Goal: Task Accomplishment & Management: Manage account settings

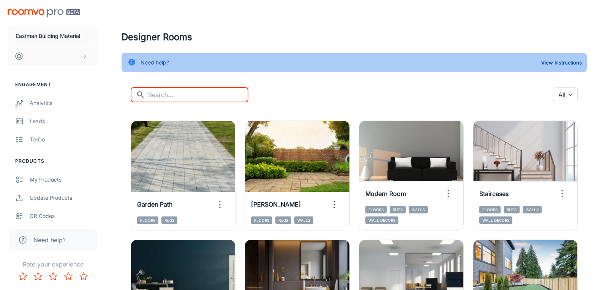
click at [211, 93] on input "text" at bounding box center [198, 94] width 100 height 15
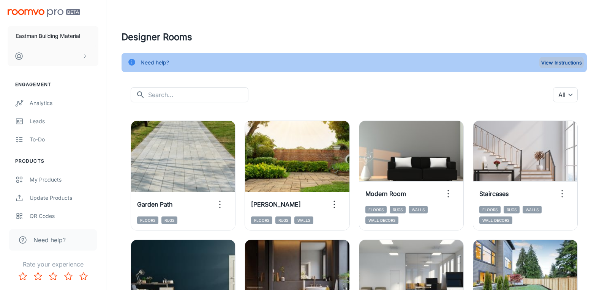
click at [555, 58] on button "View Instructions" at bounding box center [561, 62] width 44 height 11
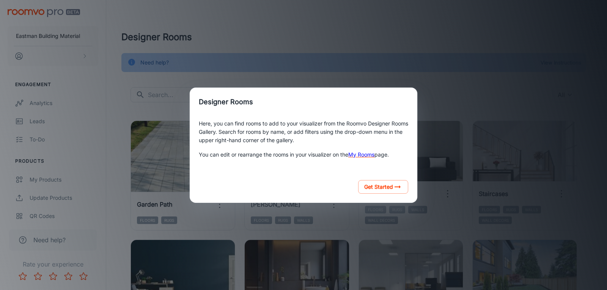
click at [452, 90] on div "Designer Rooms Here, you can find rooms to add to your visualizer from the Room…" at bounding box center [303, 145] width 589 height 272
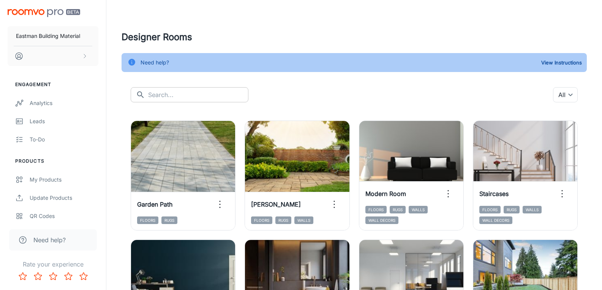
click at [175, 96] on input "text" at bounding box center [198, 94] width 100 height 15
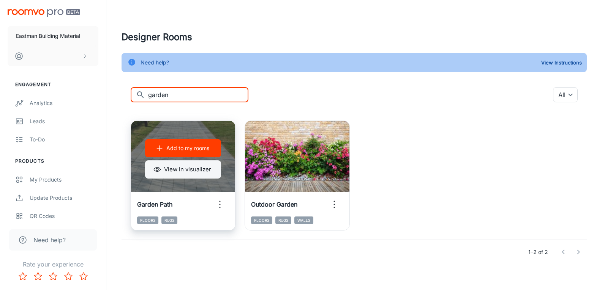
type input "garden"
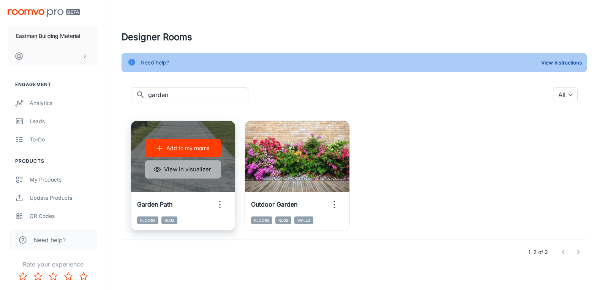
click at [170, 172] on button "View in visualizer" at bounding box center [183, 170] width 76 height 18
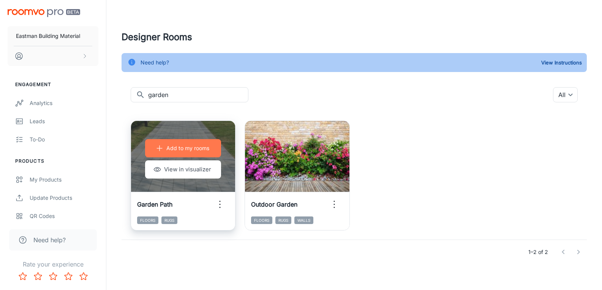
click at [175, 149] on p "Add to my rooms" at bounding box center [187, 148] width 43 height 8
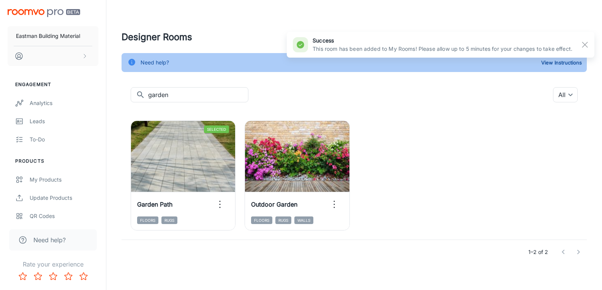
click at [350, 44] on h6 "success" at bounding box center [442, 40] width 260 height 8
click at [315, 53] on div "success This room has been added to My Rooms! Please allow up to 5 minutes for …" at bounding box center [432, 44] width 279 height 23
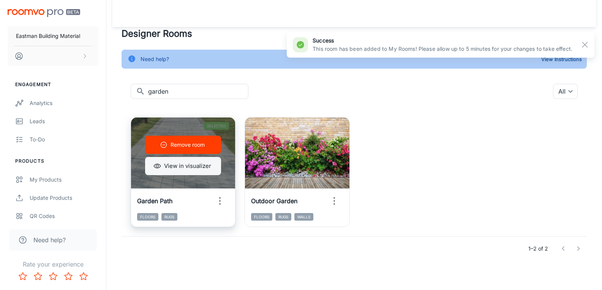
scroll to position [5, 0]
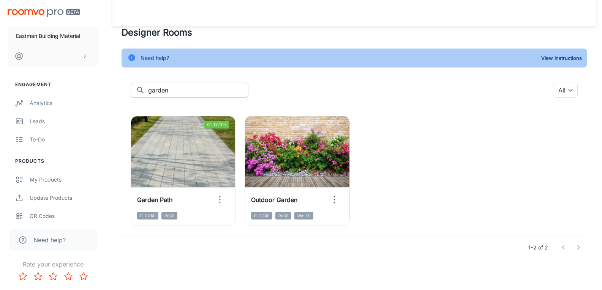
click at [205, 90] on input "garden" at bounding box center [198, 90] width 100 height 15
click at [213, 259] on div "1–2 of 2" at bounding box center [353, 248] width 465 height 24
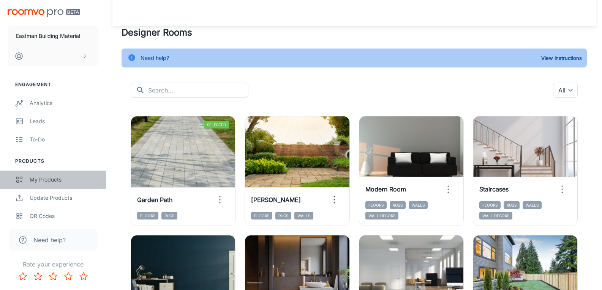
click at [34, 182] on div "My Products" at bounding box center [64, 180] width 69 height 8
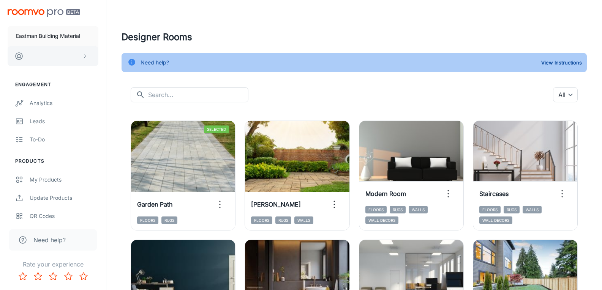
click at [74, 58] on button "scrollable content" at bounding box center [53, 56] width 91 height 20
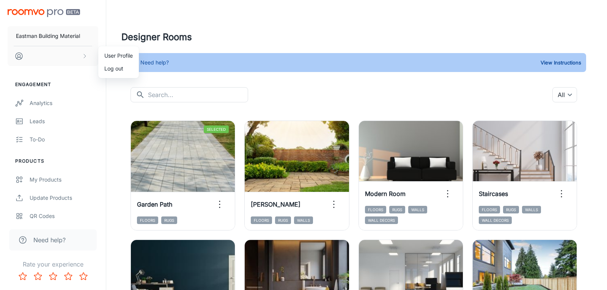
click at [252, 43] on div at bounding box center [303, 145] width 607 height 290
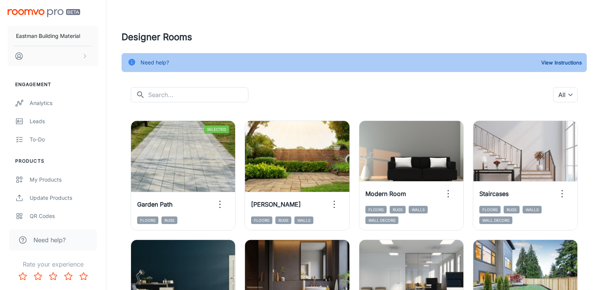
click at [333, 91] on div "​ ​ All ​" at bounding box center [354, 94] width 447 height 15
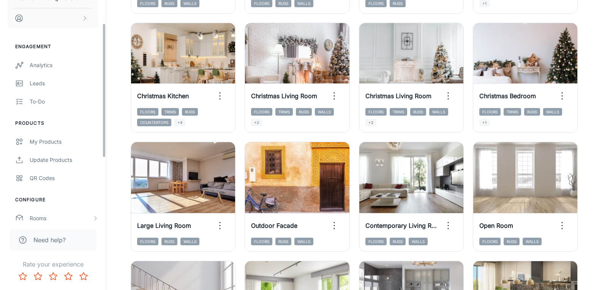
scroll to position [140, 0]
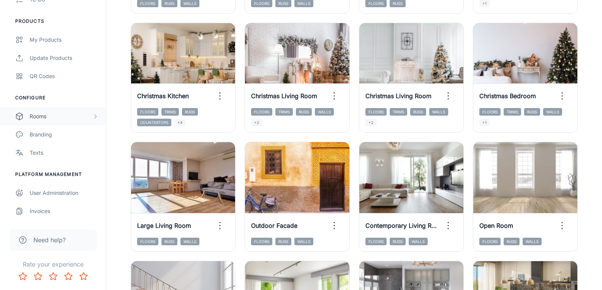
click at [41, 118] on div "Rooms" at bounding box center [61, 116] width 63 height 8
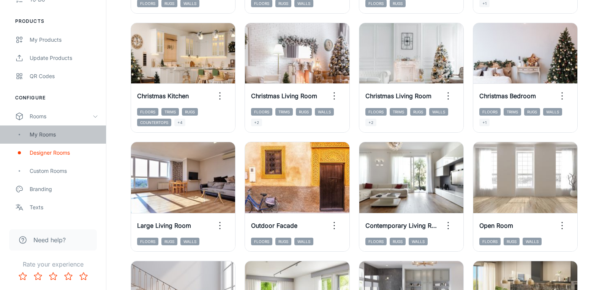
click at [43, 136] on div "My Rooms" at bounding box center [64, 135] width 69 height 8
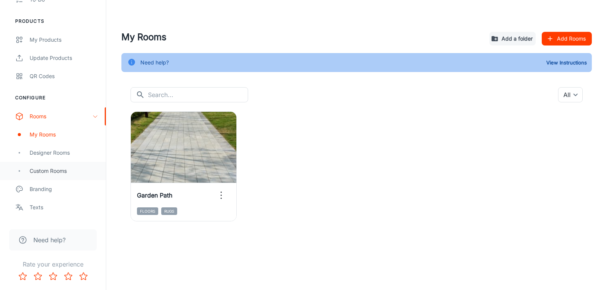
click at [44, 170] on div "Custom Rooms" at bounding box center [64, 171] width 69 height 8
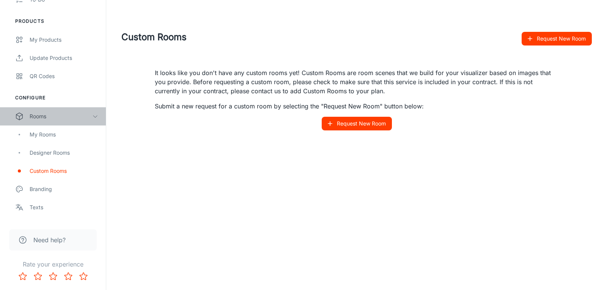
click at [100, 113] on div "Rooms" at bounding box center [53, 116] width 106 height 18
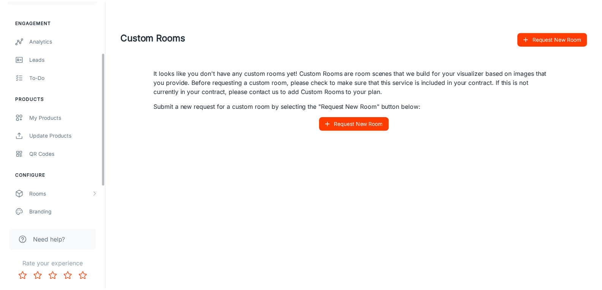
scroll to position [140, 0]
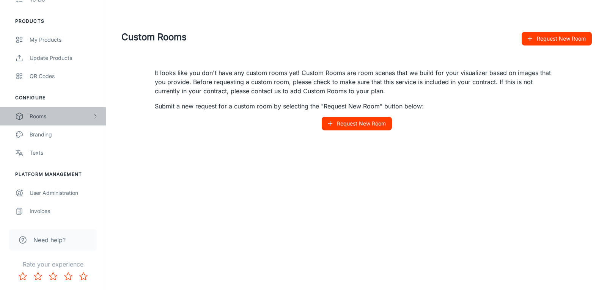
click at [59, 117] on div "Rooms" at bounding box center [61, 116] width 63 height 8
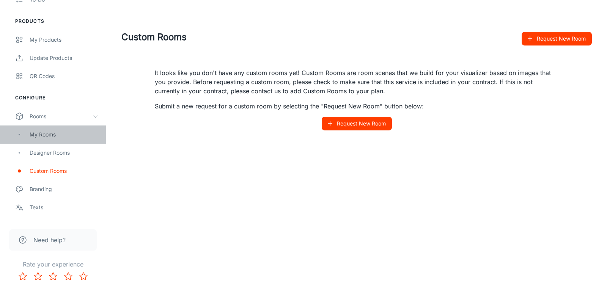
click at [41, 134] on div "My Rooms" at bounding box center [64, 135] width 69 height 8
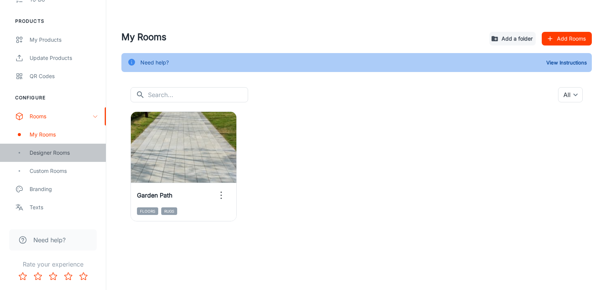
click at [54, 151] on div "Designer Rooms" at bounding box center [64, 153] width 69 height 8
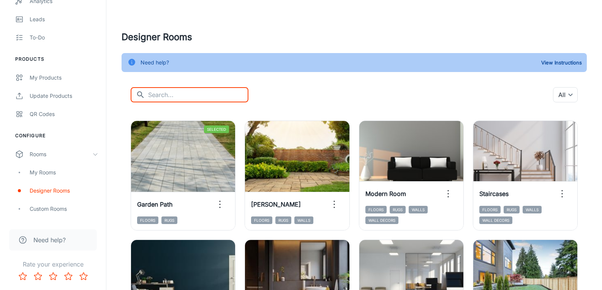
click at [171, 99] on input "text" at bounding box center [198, 94] width 100 height 15
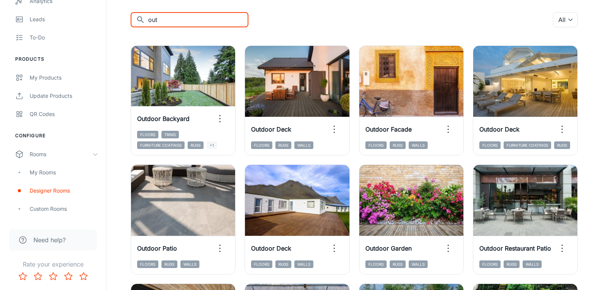
scroll to position [58, 0]
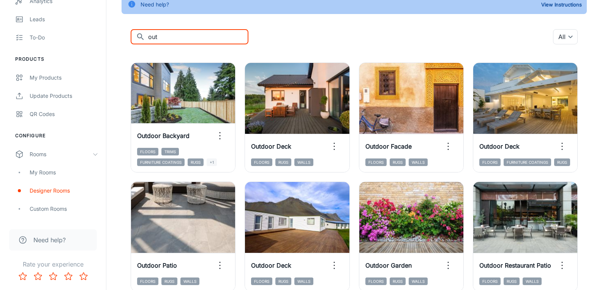
click at [181, 41] on input "out" at bounding box center [198, 36] width 100 height 15
type input "f"
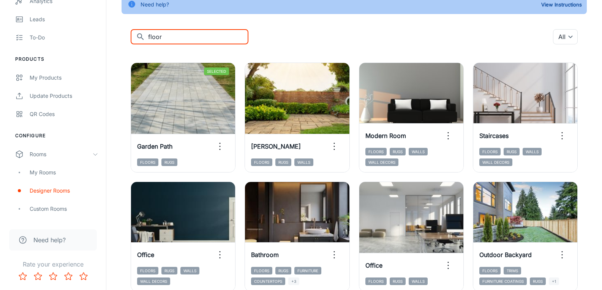
scroll to position [0, 0]
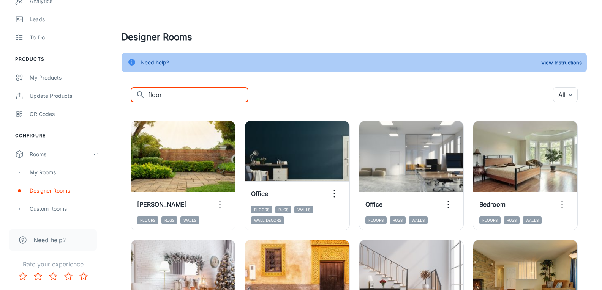
type input "floors"
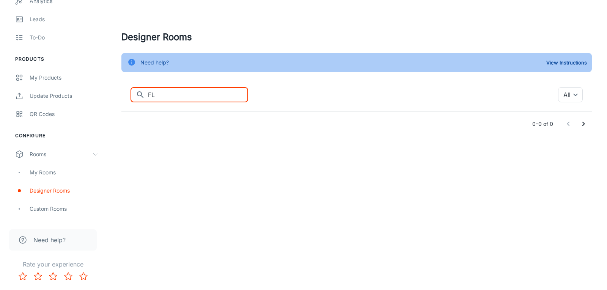
type input "F"
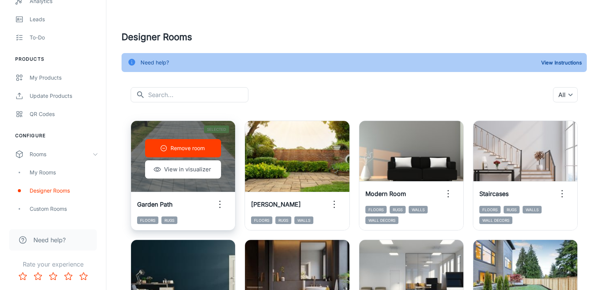
click at [150, 221] on span "Floors" at bounding box center [147, 221] width 21 height 8
copy span "Floors"
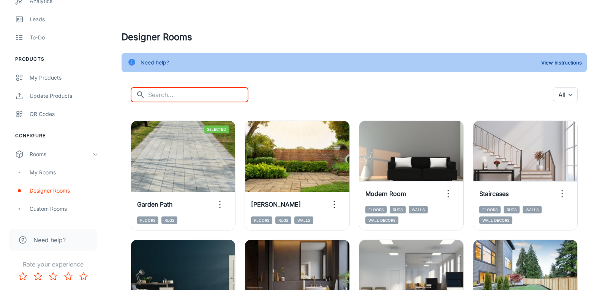
click at [161, 100] on input "text" at bounding box center [198, 94] width 100 height 15
paste input "Floors"
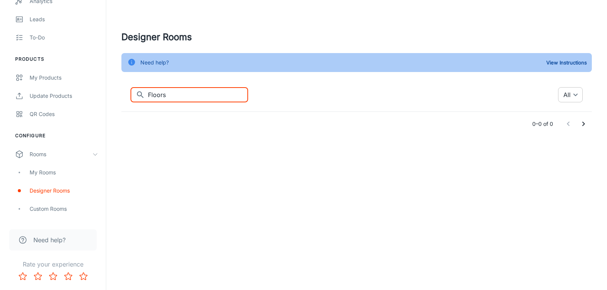
type input "Floors"
click at [575, 93] on body "[PERSON_NAME] Building Material Engagement Analytics Leads To-do Products My Pr…" at bounding box center [303, 145] width 607 height 290
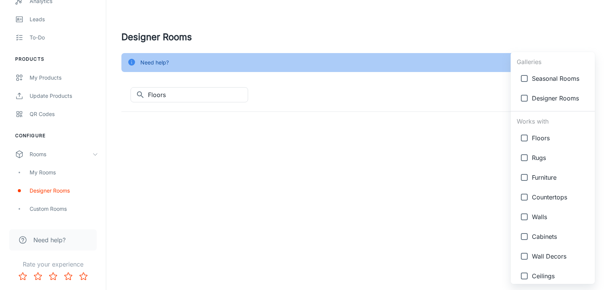
click at [445, 100] on div at bounding box center [303, 145] width 607 height 290
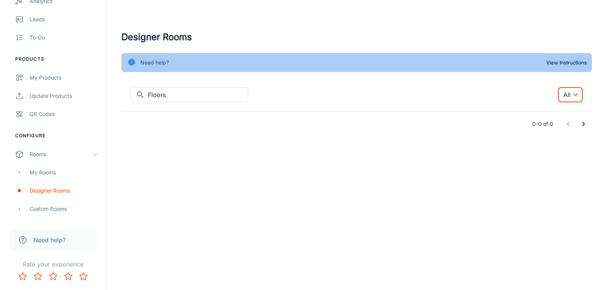
click at [571, 90] on body "[PERSON_NAME] Building Material Engagement Analytics Leads To-do Products My Pr…" at bounding box center [303, 145] width 607 height 290
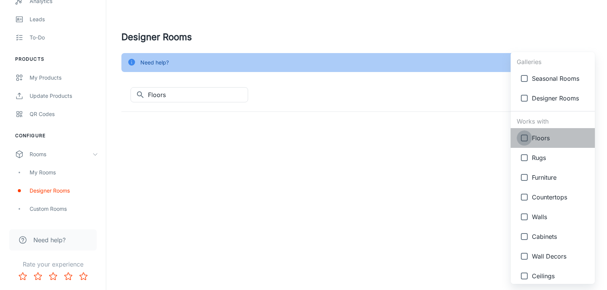
click at [523, 140] on input "checkbox" at bounding box center [524, 138] width 15 height 15
checkbox input "true"
type input "{"type":"productType","id":"1"}"
click at [244, 100] on div at bounding box center [303, 145] width 607 height 290
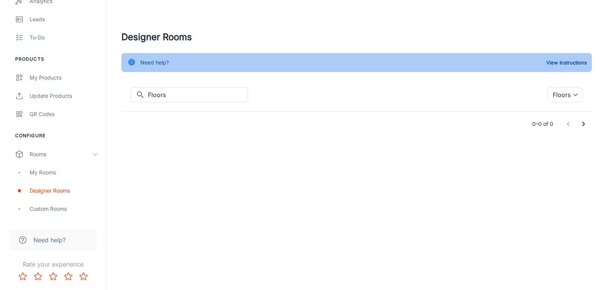
click at [444, 104] on div "​ Floors ​ Floors {"type":"productType","id":"1"} ​ 0–0 of 0" at bounding box center [356, 111] width 471 height 49
click at [148, 98] on input "Floors" at bounding box center [198, 94] width 100 height 15
type input "\"
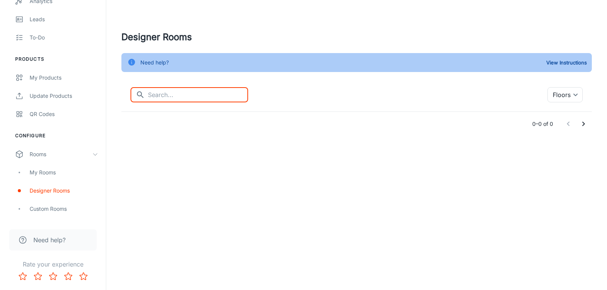
click at [342, 85] on div "Designer Rooms Need help? View Instructions ​ ​ Floors {"type":"productType","i…" at bounding box center [356, 83] width 489 height 106
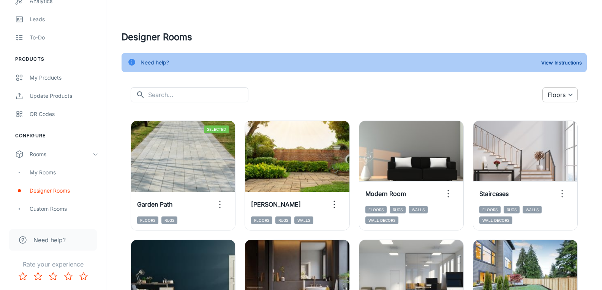
click at [560, 95] on body "[PERSON_NAME] Building Material Engagement Analytics Leads To-do Products My Pr…" at bounding box center [301, 145] width 602 height 290
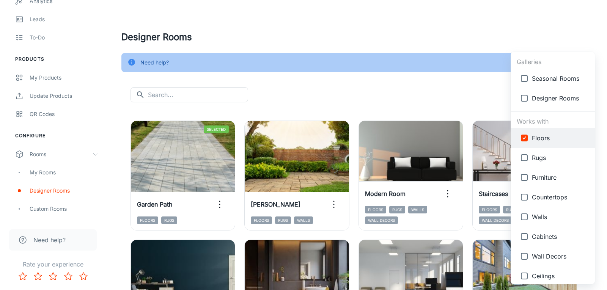
click at [463, 78] on div at bounding box center [303, 145] width 607 height 290
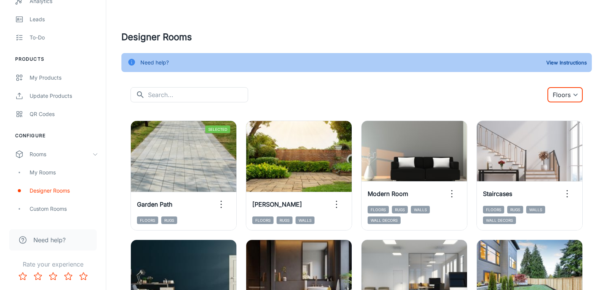
click at [562, 95] on body "[PERSON_NAME] Building Material Engagement Analytics Leads To-do Products My Pr…" at bounding box center [303, 145] width 607 height 290
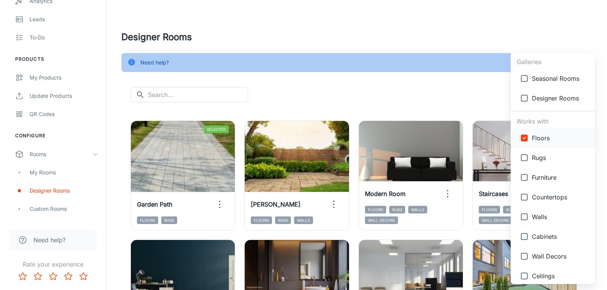
click at [526, 136] on input "checkbox" at bounding box center [524, 138] width 15 height 15
checkbox input "false"
click at [487, 102] on div at bounding box center [303, 145] width 607 height 290
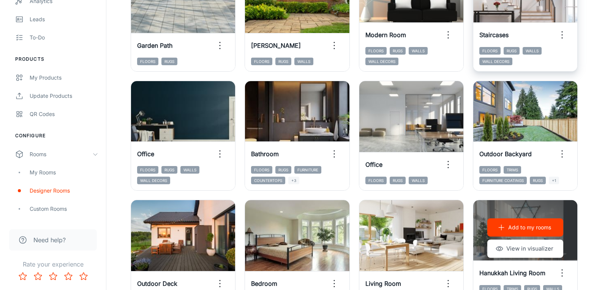
scroll to position [38, 0]
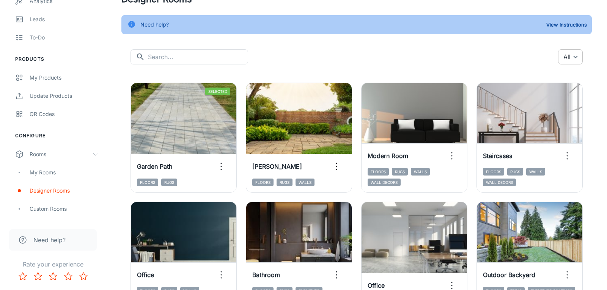
click at [573, 58] on body "[PERSON_NAME] Building Material Engagement Analytics Leads To-do Products My Pr…" at bounding box center [303, 107] width 607 height 290
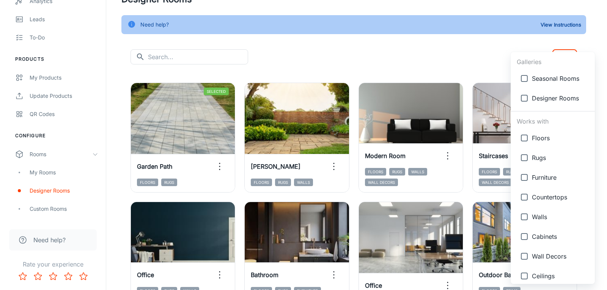
click at [527, 139] on input "checkbox" at bounding box center [524, 138] width 15 height 15
checkbox input "true"
type input "{"type":"productType","id":"1"}"
click at [485, 68] on div at bounding box center [303, 145] width 607 height 290
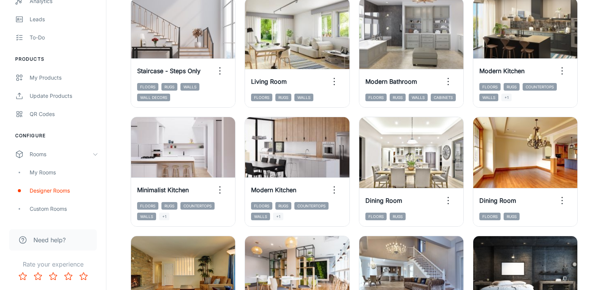
scroll to position [839, 0]
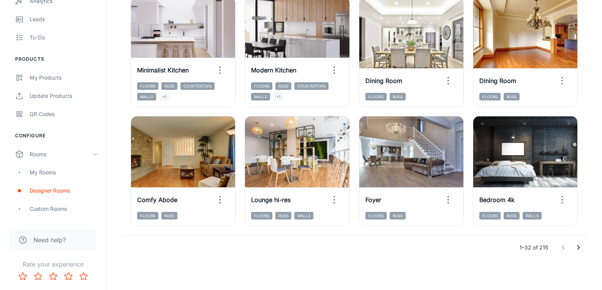
click at [577, 247] on icon "Go to next page" at bounding box center [578, 247] width 9 height 9
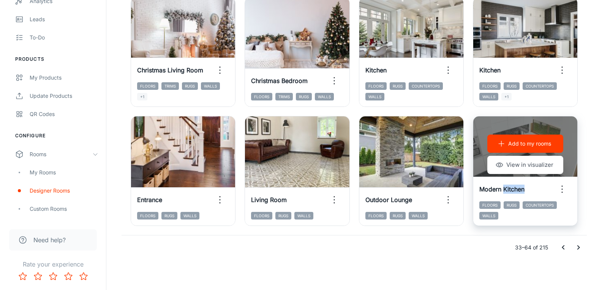
drag, startPoint x: 504, startPoint y: 189, endPoint x: 539, endPoint y: 189, distance: 35.3
click at [539, 189] on div "Modern Kitchen" at bounding box center [525, 189] width 104 height 24
copy div "Kitchen"
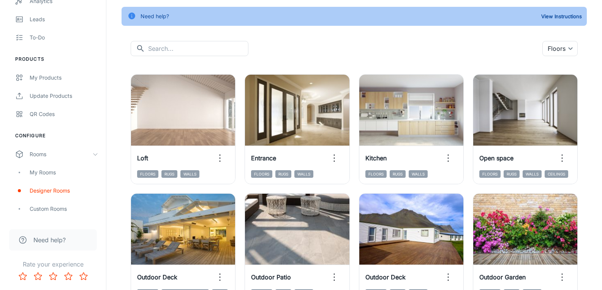
scroll to position [0, 0]
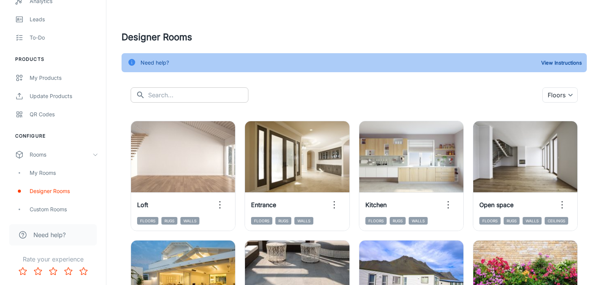
click at [182, 99] on input "text" at bounding box center [198, 94] width 100 height 15
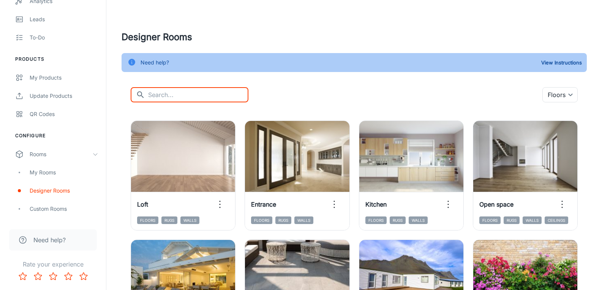
click at [182, 97] on input "text" at bounding box center [198, 94] width 100 height 15
click at [572, 89] on body "[PERSON_NAME] Building Material Engagement Analytics Leads To-do Products My Pr…" at bounding box center [301, 145] width 602 height 290
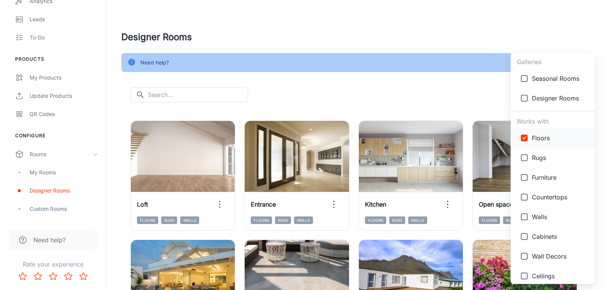
click at [542, 136] on span "Floors" at bounding box center [560, 138] width 57 height 9
checkbox input "false"
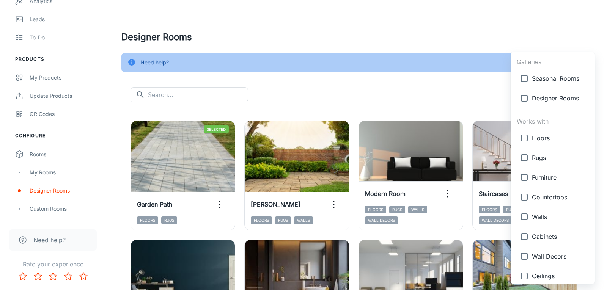
click at [183, 98] on div at bounding box center [303, 145] width 607 height 290
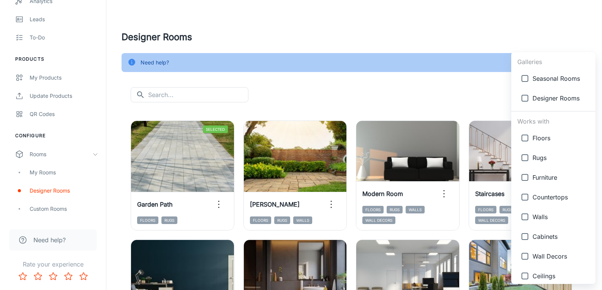
click at [183, 97] on div at bounding box center [301, 145] width 602 height 290
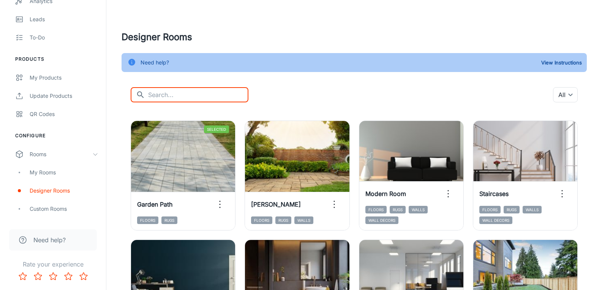
click at [183, 96] on input "text" at bounding box center [198, 94] width 100 height 15
click at [184, 96] on input "text" at bounding box center [198, 94] width 100 height 15
paste input "Kitchen"
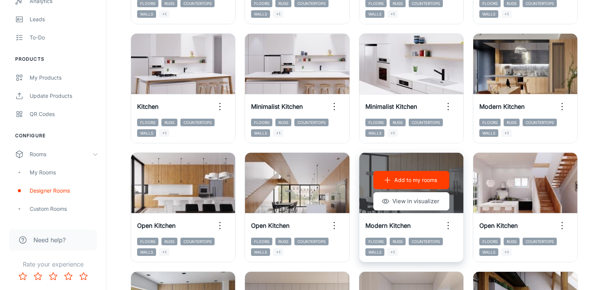
scroll to position [839, 0]
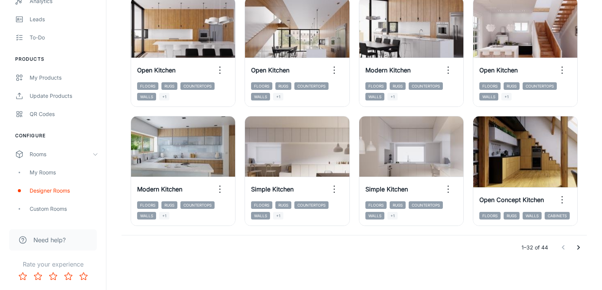
click at [576, 249] on icon "Go to next page" at bounding box center [578, 247] width 9 height 9
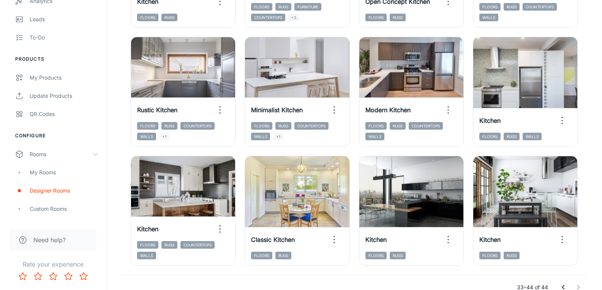
scroll to position [243, 0]
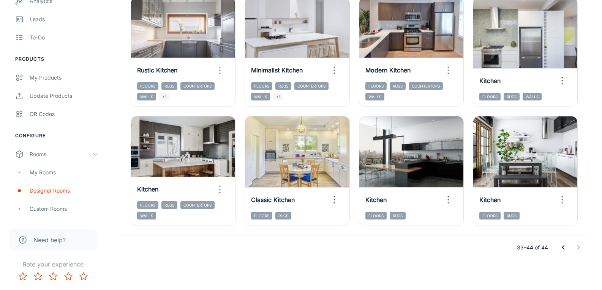
click at [580, 249] on div at bounding box center [570, 247] width 30 height 15
drag, startPoint x: 577, startPoint y: 249, endPoint x: 566, endPoint y: 249, distance: 11.0
click at [577, 249] on div at bounding box center [570, 247] width 30 height 15
click at [563, 248] on icon "Go to previous page" at bounding box center [562, 248] width 3 height 5
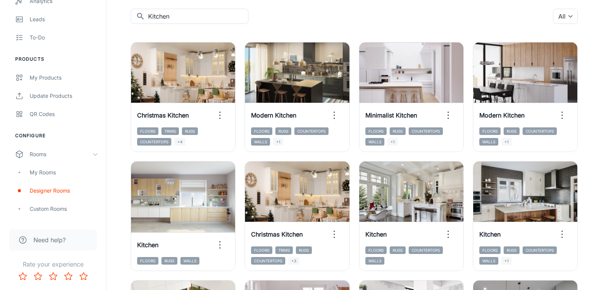
scroll to position [0, 0]
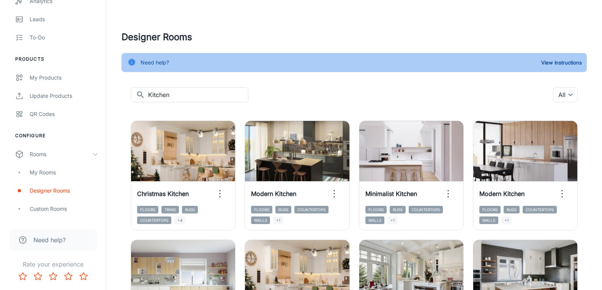
click at [203, 96] on input "Kitchen" at bounding box center [198, 94] width 100 height 15
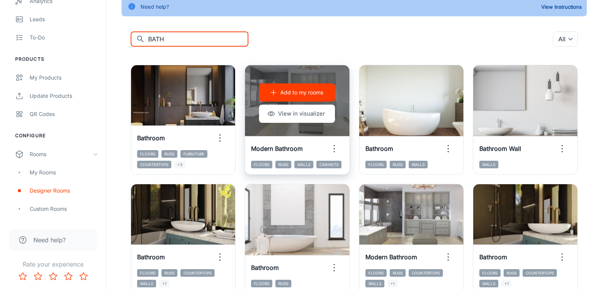
scroll to position [76, 0]
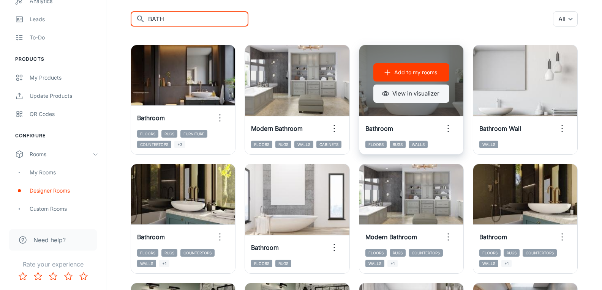
type input "BATH"
click at [414, 98] on button "View in visualizer" at bounding box center [411, 94] width 76 height 18
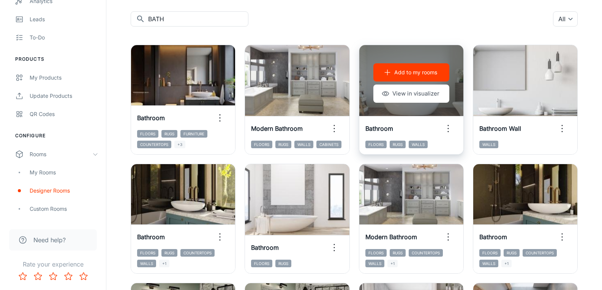
click at [446, 128] on icon "button" at bounding box center [448, 129] width 12 height 12
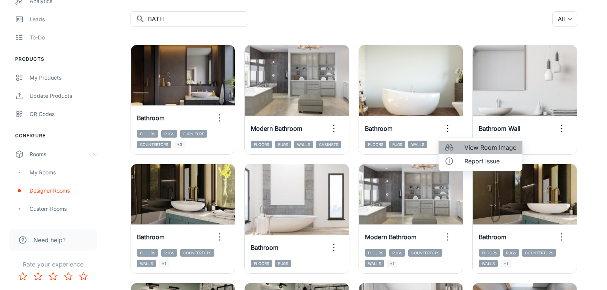
click at [482, 149] on span "View Room Image" at bounding box center [491, 147] width 52 height 9
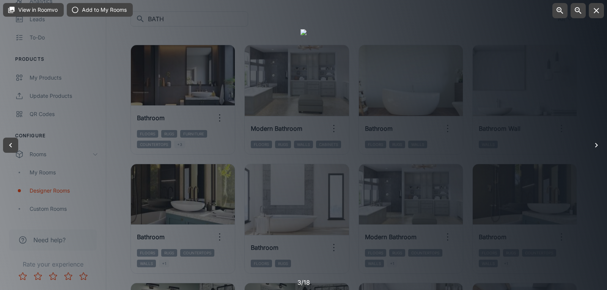
click at [598, 145] on icon "button" at bounding box center [596, 145] width 9 height 9
click at [598, 148] on icon "button" at bounding box center [596, 145] width 9 height 9
click at [597, 147] on icon "button" at bounding box center [596, 145] width 9 height 9
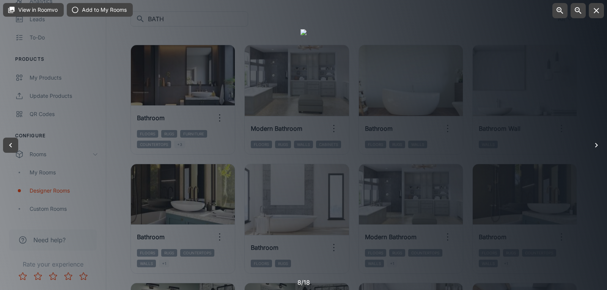
click at [597, 147] on icon "button" at bounding box center [596, 145] width 9 height 9
click at [598, 13] on icon "button" at bounding box center [596, 10] width 9 height 9
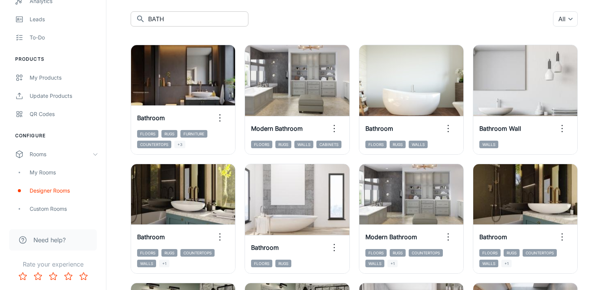
click at [159, 22] on input "BATH" at bounding box center [198, 18] width 100 height 15
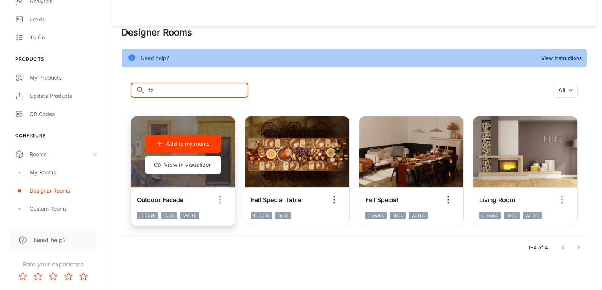
type input "fa"
click at [218, 200] on icon "button" at bounding box center [220, 200] width 12 height 12
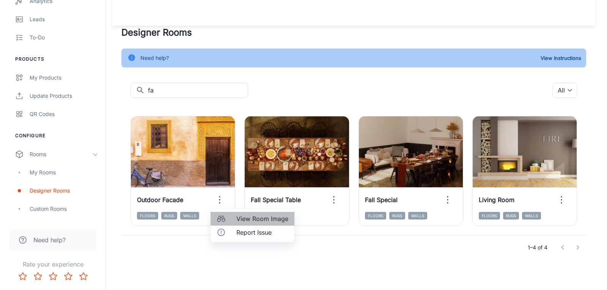
click at [227, 216] on div at bounding box center [224, 218] width 14 height 9
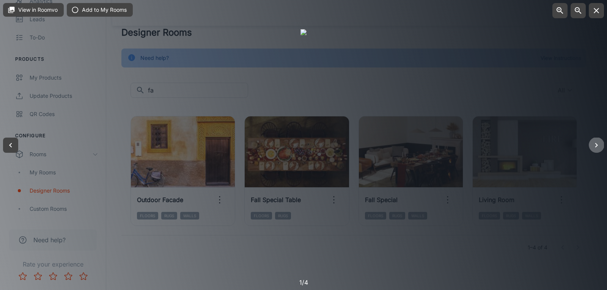
click at [599, 144] on icon "button" at bounding box center [596, 145] width 9 height 9
click at [594, 140] on button "button" at bounding box center [596, 145] width 15 height 15
click at [10, 141] on icon "button" at bounding box center [10, 145] width 9 height 9
click at [593, 142] on icon "button" at bounding box center [596, 145] width 9 height 9
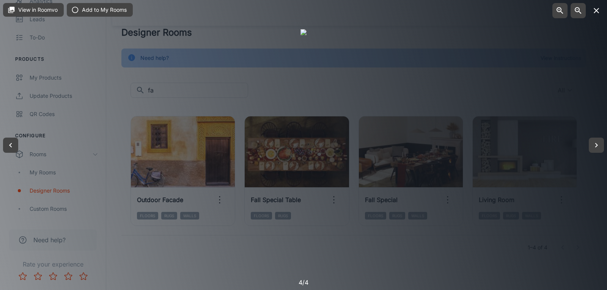
click at [601, 11] on icon "button" at bounding box center [596, 10] width 9 height 9
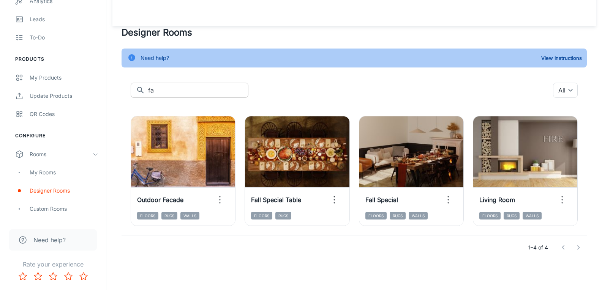
click at [174, 91] on input "fa" at bounding box center [198, 90] width 100 height 15
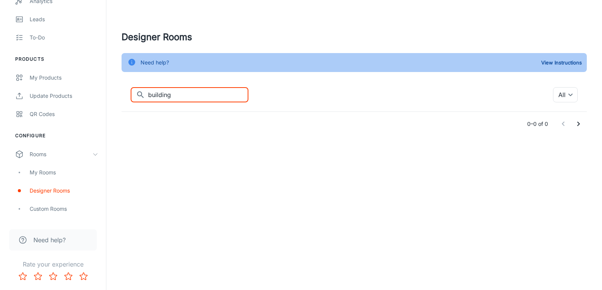
scroll to position [0, 0]
click at [175, 91] on input "building" at bounding box center [198, 94] width 100 height 15
type input "b"
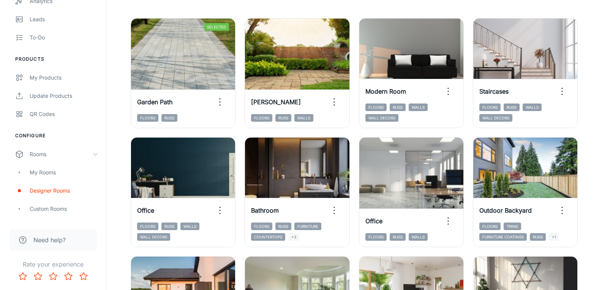
scroll to position [114, 0]
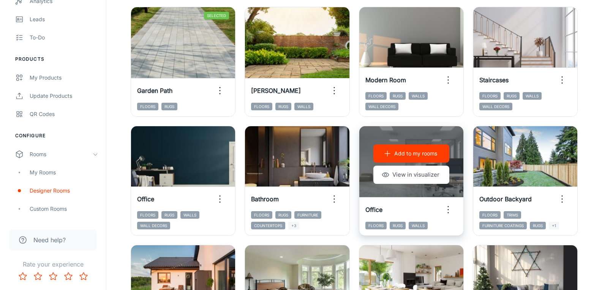
click at [415, 150] on p "Add to my rooms" at bounding box center [415, 154] width 43 height 8
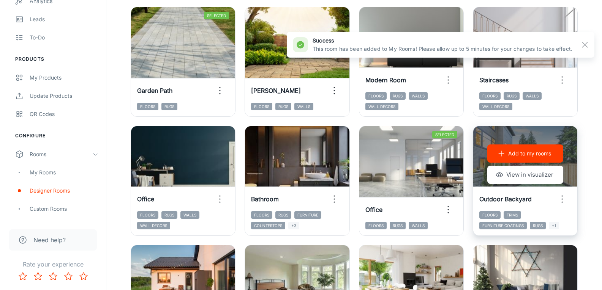
click at [566, 201] on icon "button" at bounding box center [562, 199] width 12 height 12
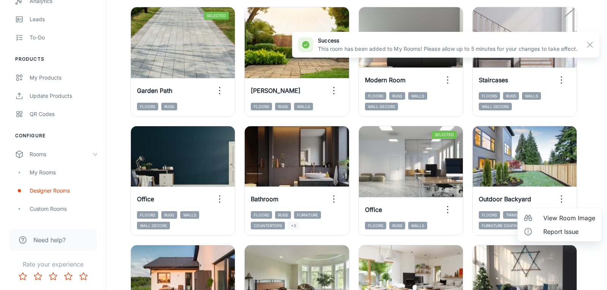
click at [563, 222] on span "View Room Image" at bounding box center [570, 218] width 52 height 9
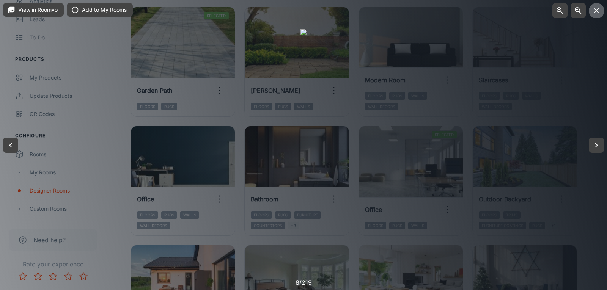
click at [597, 15] on icon "button" at bounding box center [596, 10] width 9 height 9
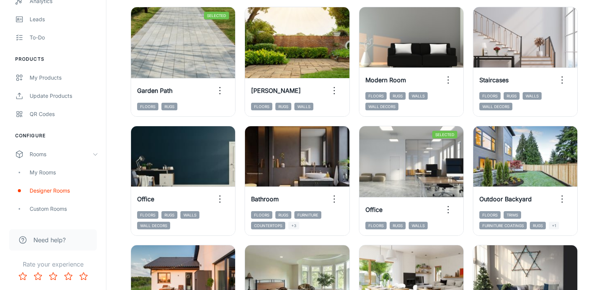
scroll to position [190, 0]
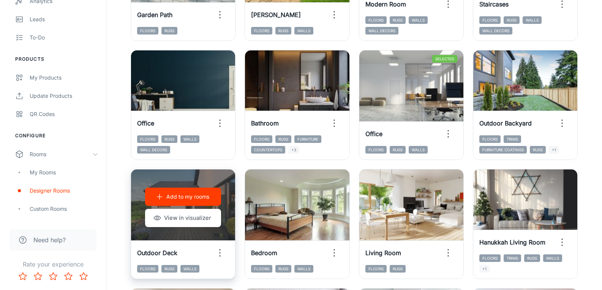
click at [224, 259] on icon "button" at bounding box center [220, 253] width 12 height 12
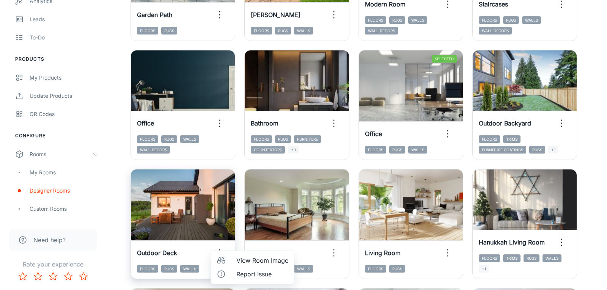
click at [224, 259] on icon at bounding box center [223, 260] width 3 height 4
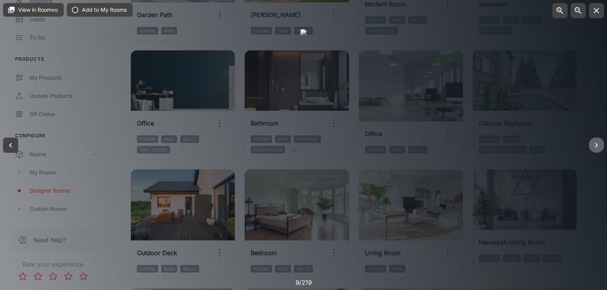
click at [601, 143] on icon "button" at bounding box center [596, 145] width 9 height 9
click at [599, 10] on icon "button" at bounding box center [596, 10] width 9 height 9
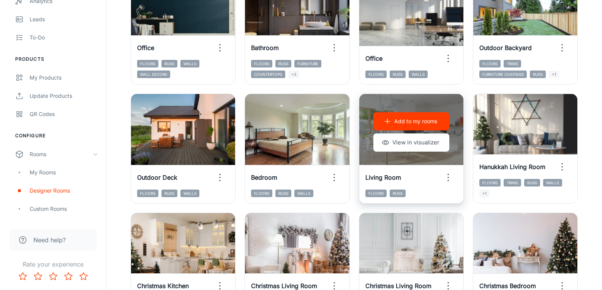
scroll to position [266, 0]
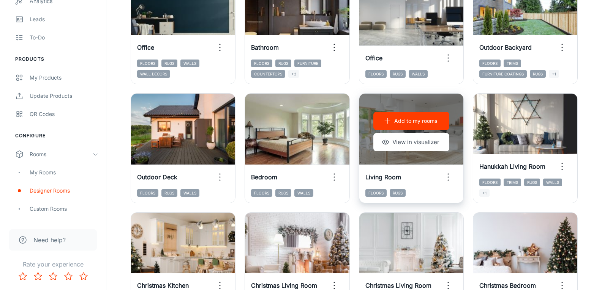
click at [449, 175] on icon "button" at bounding box center [448, 177] width 12 height 12
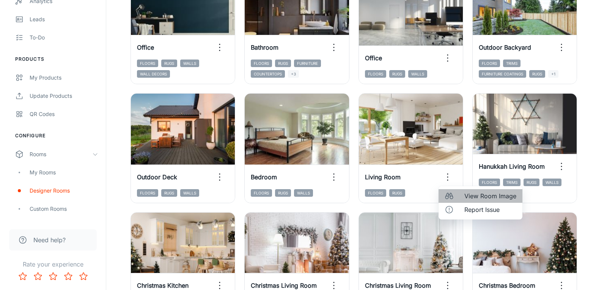
click at [464, 196] on li "View Room Image" at bounding box center [481, 196] width 84 height 14
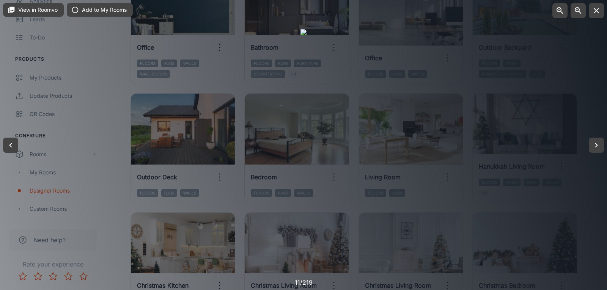
click at [593, 15] on button "button" at bounding box center [596, 10] width 15 height 15
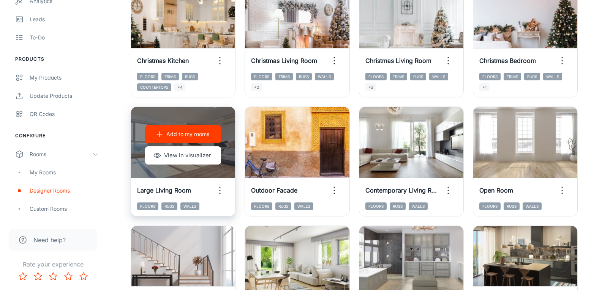
scroll to position [493, 0]
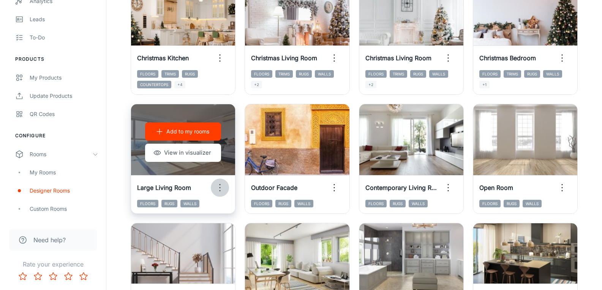
click at [224, 191] on icon "button" at bounding box center [220, 188] width 12 height 12
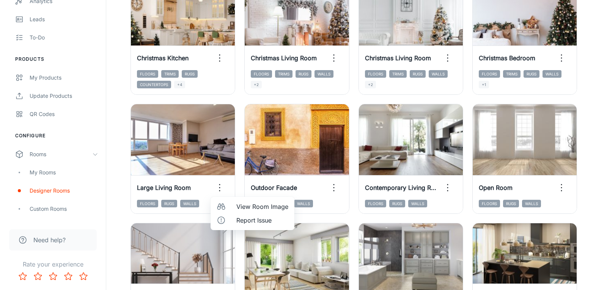
click at [165, 117] on div at bounding box center [303, 145] width 607 height 290
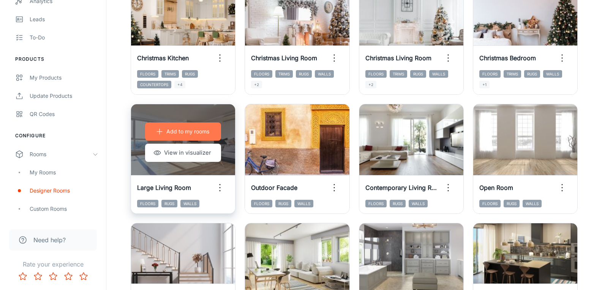
click at [169, 133] on p "Add to my rooms" at bounding box center [187, 132] width 43 height 8
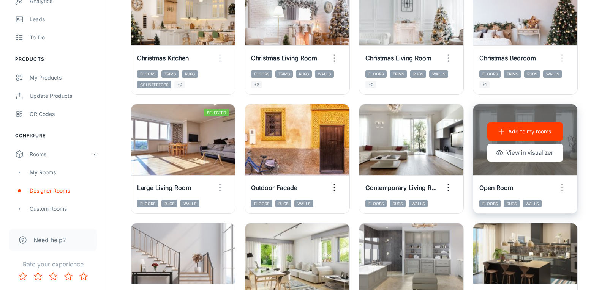
click at [547, 128] on p "Add to my rooms" at bounding box center [529, 132] width 43 height 8
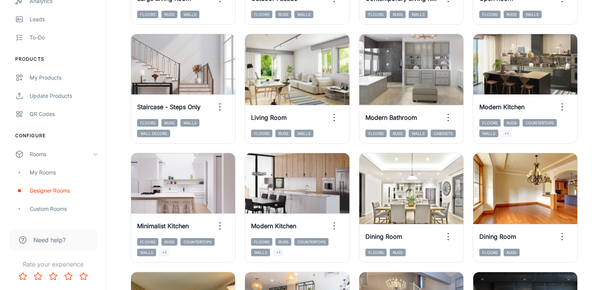
scroll to position [683, 0]
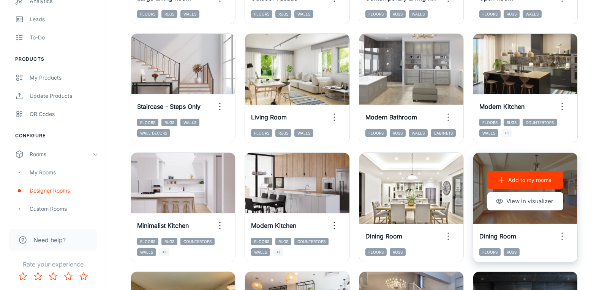
click at [542, 176] on p "Add to my rooms" at bounding box center [529, 180] width 43 height 8
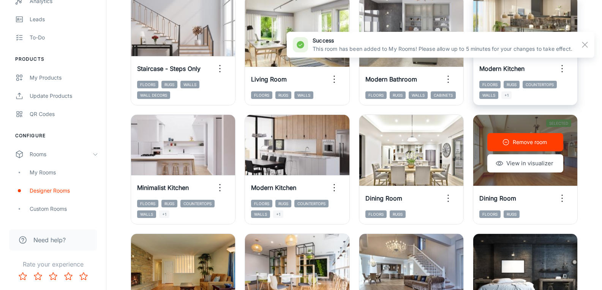
scroll to position [797, 0]
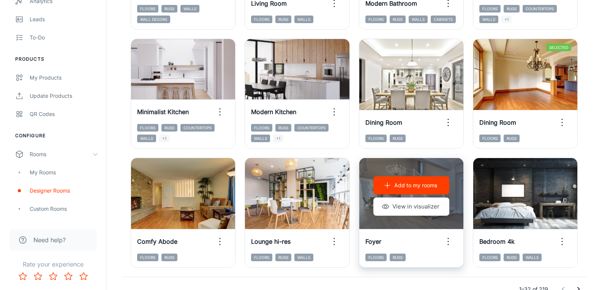
click at [432, 184] on p "Add to my rooms" at bounding box center [415, 185] width 43 height 8
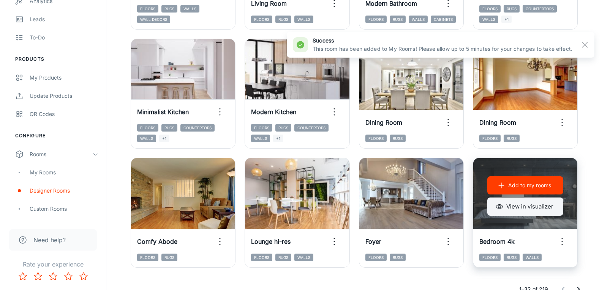
scroll to position [835, 0]
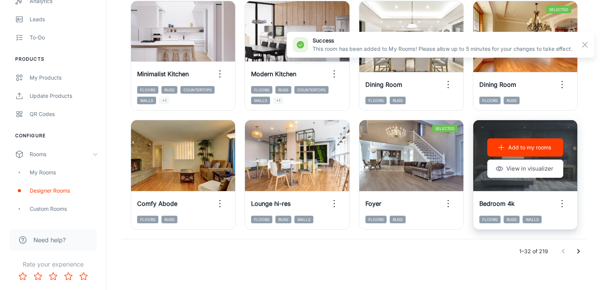
click at [530, 150] on p "Add to my rooms" at bounding box center [529, 147] width 43 height 8
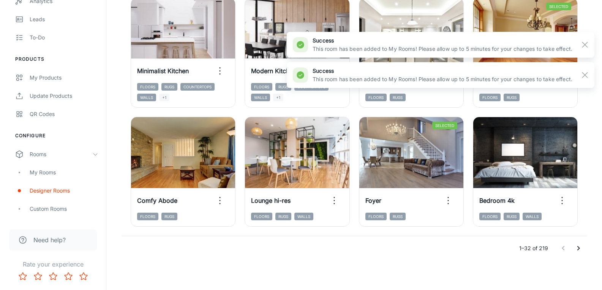
scroll to position [839, 0]
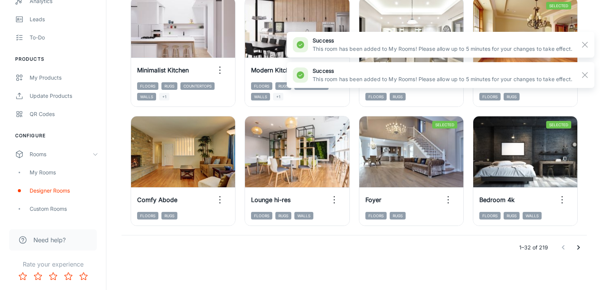
click at [577, 249] on icon "Go to next page" at bounding box center [578, 247] width 9 height 9
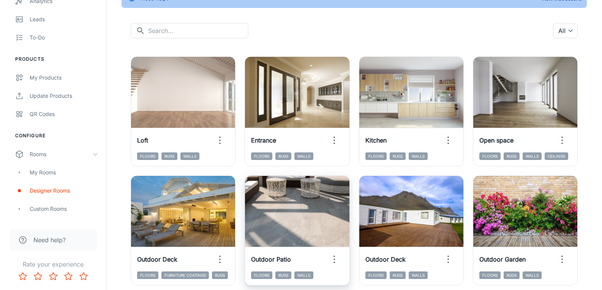
scroll to position [0, 0]
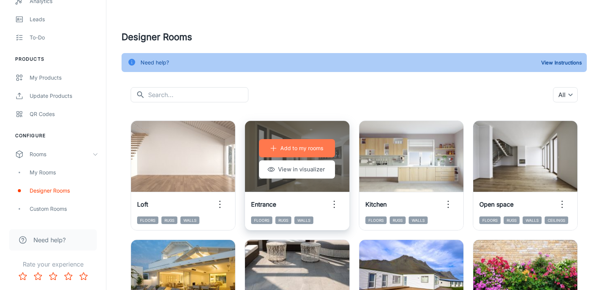
click at [281, 148] on p "Add to my rooms" at bounding box center [301, 148] width 43 height 8
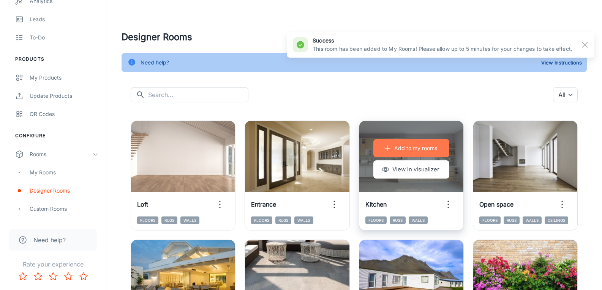
click at [417, 145] on p "Add to my rooms" at bounding box center [415, 148] width 43 height 8
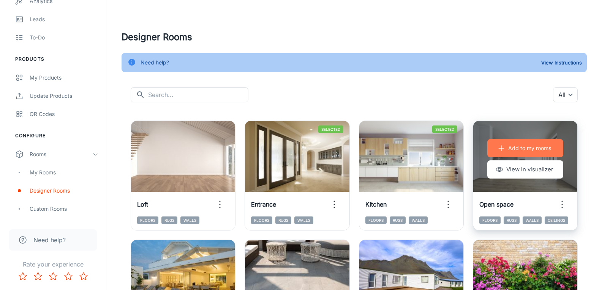
click at [543, 147] on p "Add to my rooms" at bounding box center [529, 148] width 43 height 8
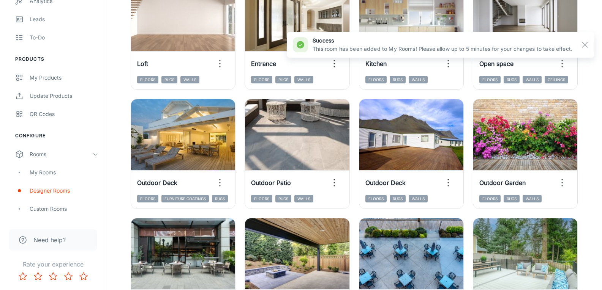
scroll to position [152, 0]
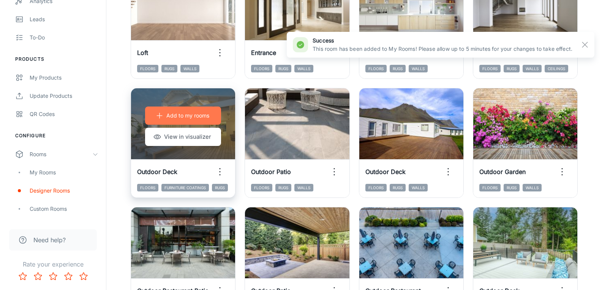
click at [181, 117] on p "Add to my rooms" at bounding box center [187, 116] width 43 height 8
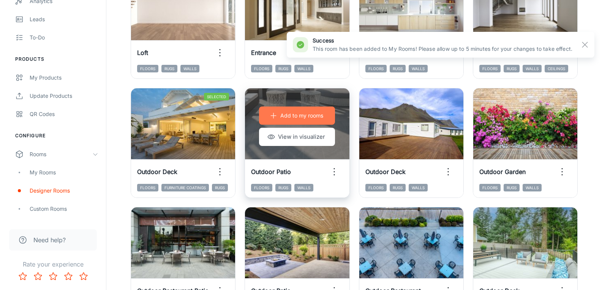
click at [310, 113] on p "Add to my rooms" at bounding box center [301, 116] width 43 height 8
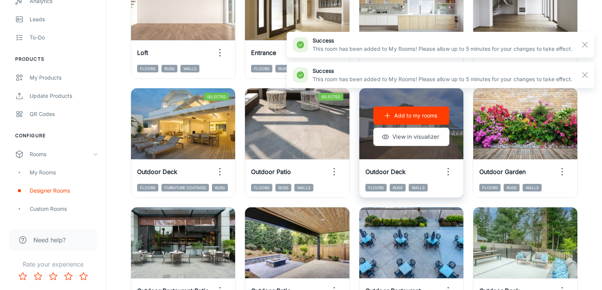
click at [384, 114] on icon "button" at bounding box center [387, 116] width 8 height 8
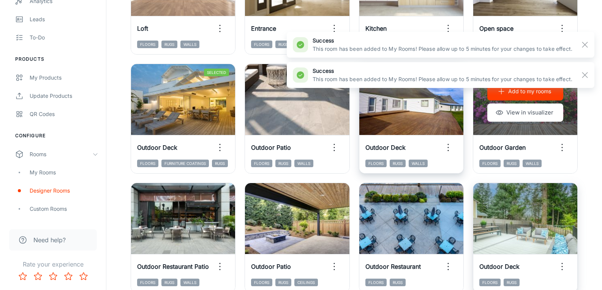
scroll to position [190, 0]
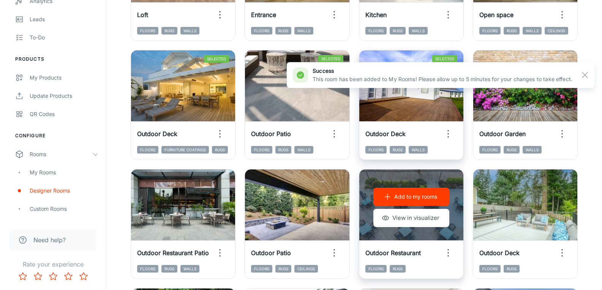
click at [423, 198] on p "Add to my rooms" at bounding box center [415, 197] width 43 height 8
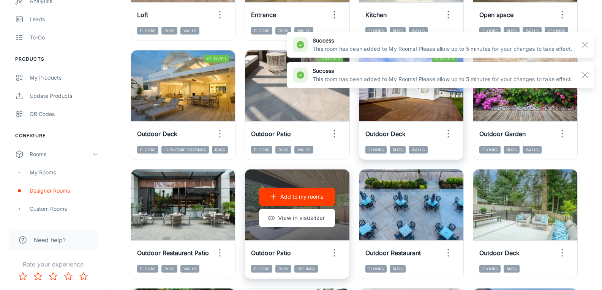
click at [313, 193] on p "Add to my rooms" at bounding box center [301, 197] width 43 height 8
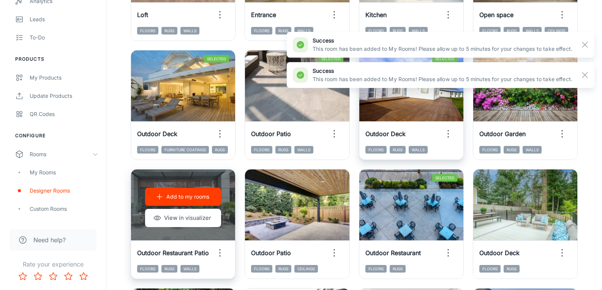
click at [199, 195] on p "Add to my rooms" at bounding box center [187, 197] width 43 height 8
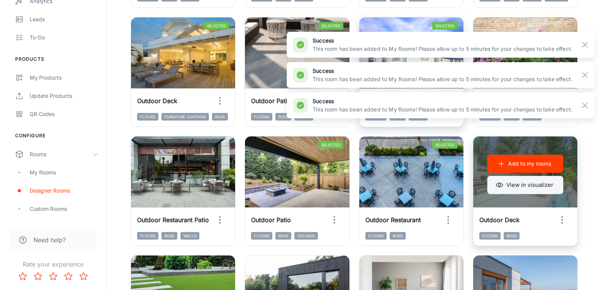
scroll to position [228, 0]
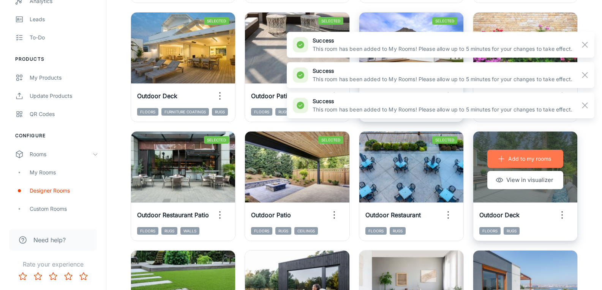
click at [545, 162] on p "Add to my rooms" at bounding box center [529, 159] width 43 height 8
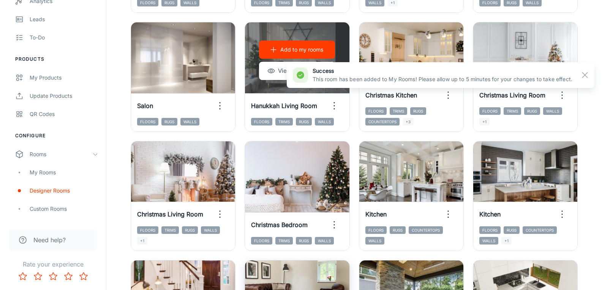
scroll to position [535, 0]
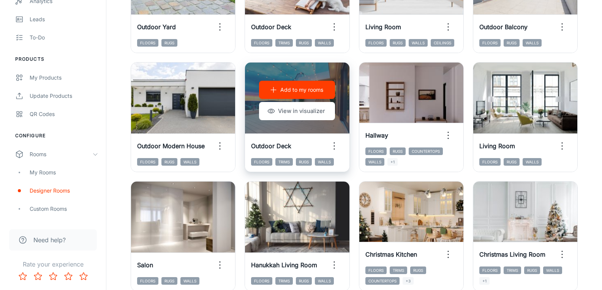
click at [307, 89] on p "Add to my rooms" at bounding box center [301, 90] width 43 height 8
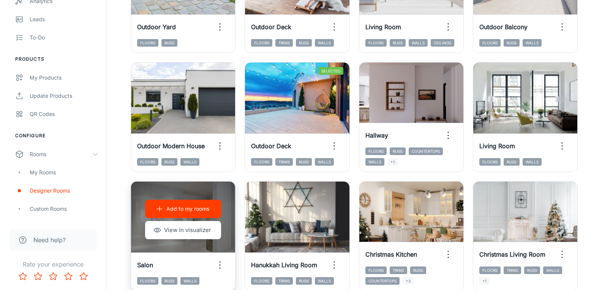
click at [191, 210] on p "Add to my rooms" at bounding box center [187, 209] width 43 height 8
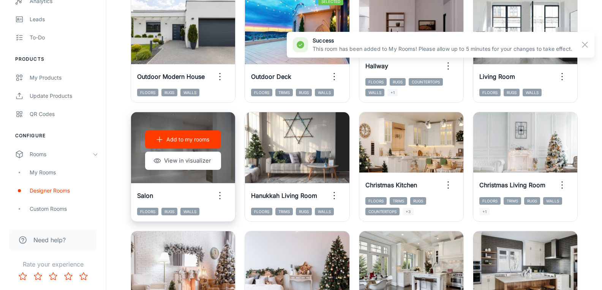
scroll to position [611, 0]
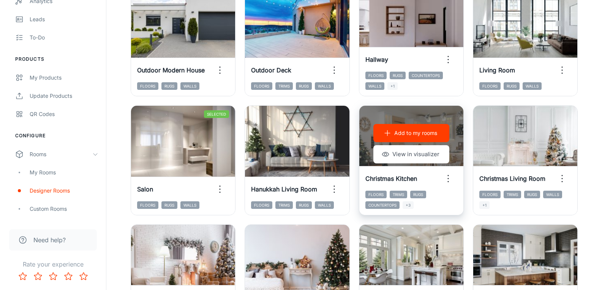
click at [448, 167] on div "Christmas Kitchen" at bounding box center [411, 179] width 104 height 24
click at [446, 173] on icon "button" at bounding box center [448, 179] width 12 height 12
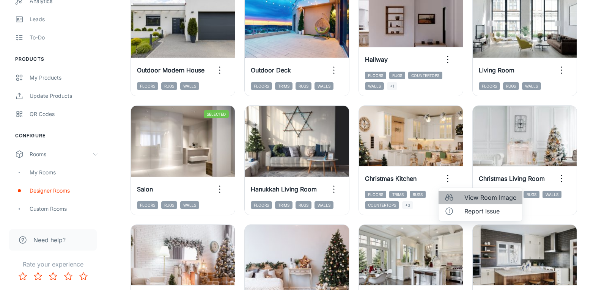
click at [465, 192] on li "View Room Image" at bounding box center [481, 198] width 84 height 14
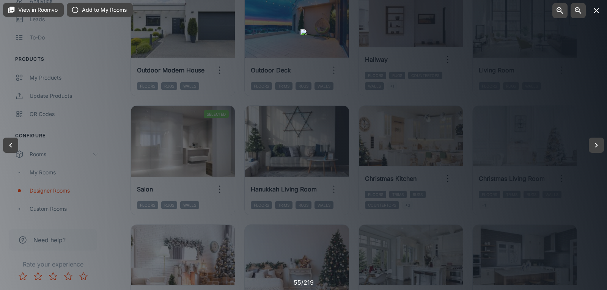
click at [598, 13] on icon "button" at bounding box center [596, 10] width 9 height 9
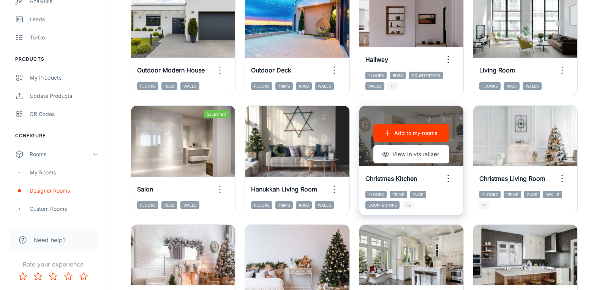
scroll to position [649, 0]
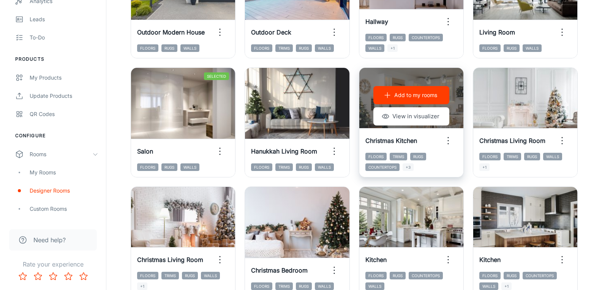
click at [432, 93] on p "Add to my rooms" at bounding box center [415, 95] width 43 height 8
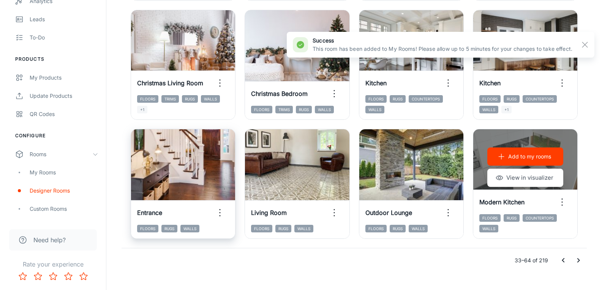
scroll to position [839, 0]
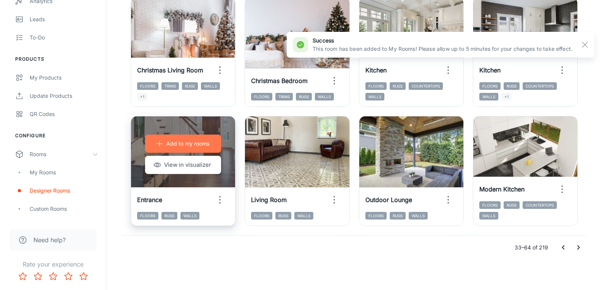
click at [172, 143] on p "Add to my rooms" at bounding box center [187, 144] width 43 height 8
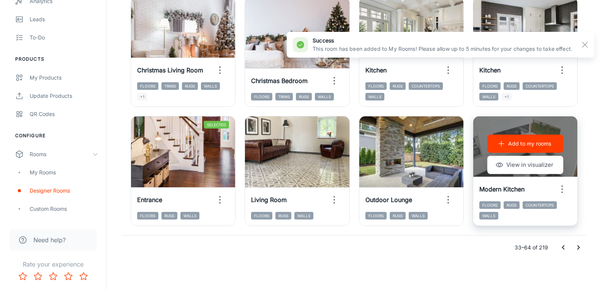
click at [563, 191] on icon "button" at bounding box center [562, 189] width 12 height 12
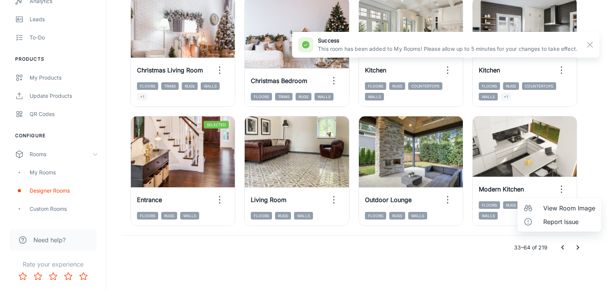
click at [562, 204] on span "View Room Image" at bounding box center [570, 208] width 52 height 9
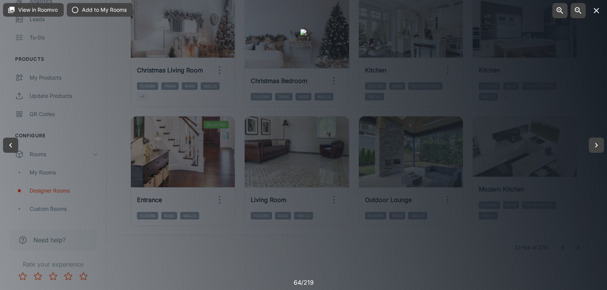
click at [599, 8] on icon "button" at bounding box center [596, 10] width 5 height 5
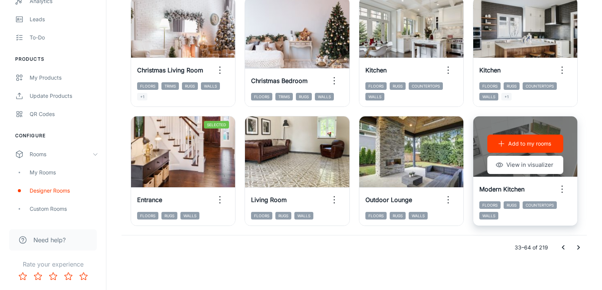
click at [534, 141] on p "Add to my rooms" at bounding box center [529, 144] width 43 height 8
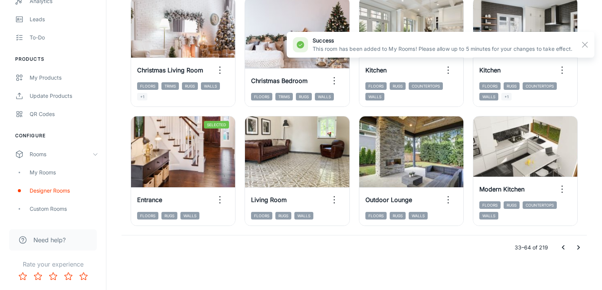
click at [578, 243] on button "Go to next page" at bounding box center [578, 247] width 15 height 15
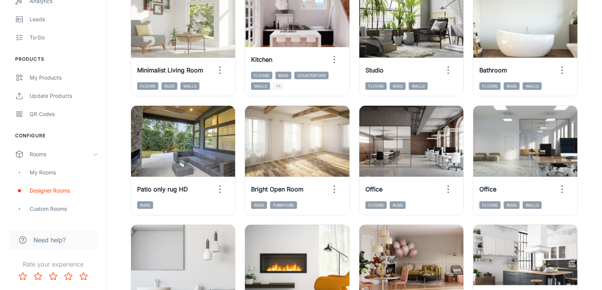
scroll to position [169, 0]
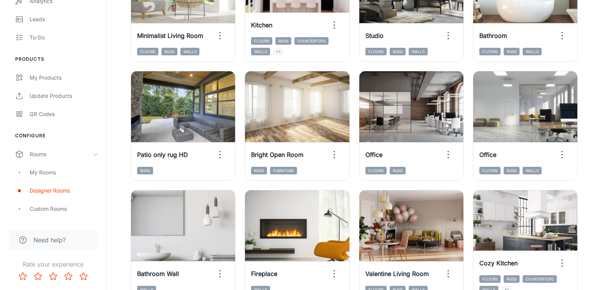
drag, startPoint x: 541, startPoint y: 99, endPoint x: 578, endPoint y: 112, distance: 39.7
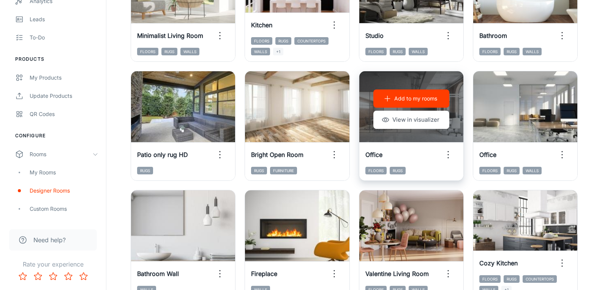
click at [402, 96] on p "Add to my rooms" at bounding box center [415, 99] width 43 height 8
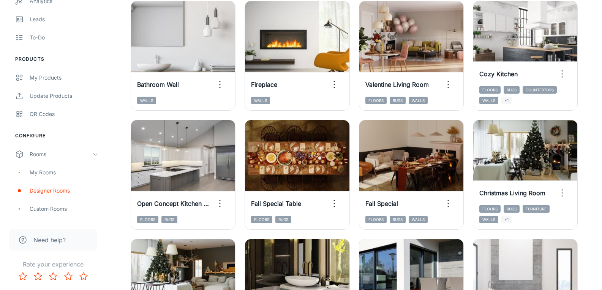
scroll to position [359, 0]
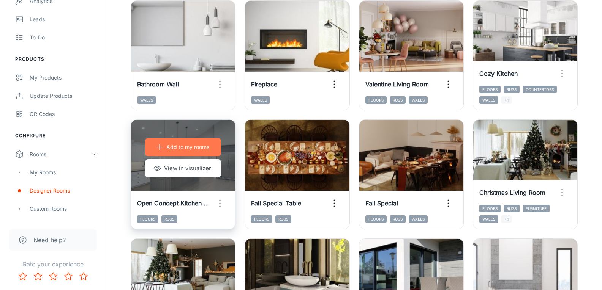
click at [190, 150] on p "Add to my rooms" at bounding box center [187, 147] width 43 height 8
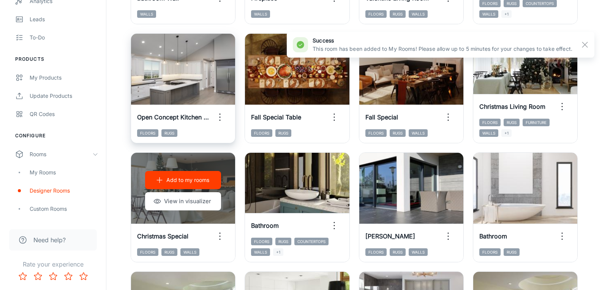
scroll to position [473, 0]
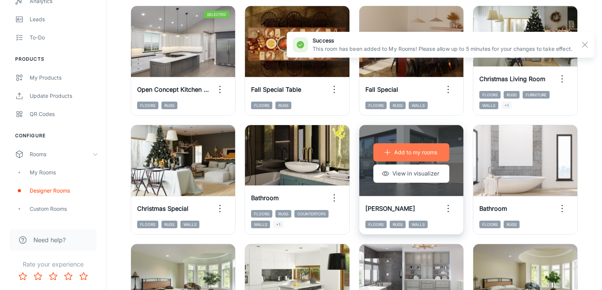
click at [424, 151] on p "Add to my rooms" at bounding box center [415, 152] width 43 height 8
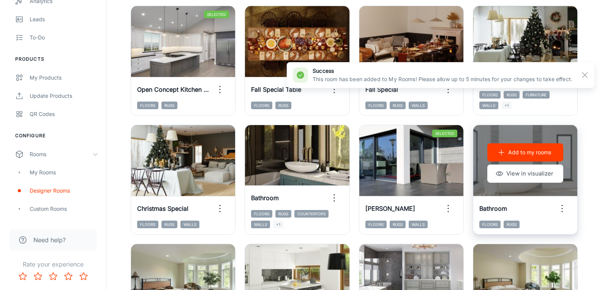
click at [541, 149] on p "Add to my rooms" at bounding box center [529, 152] width 43 height 8
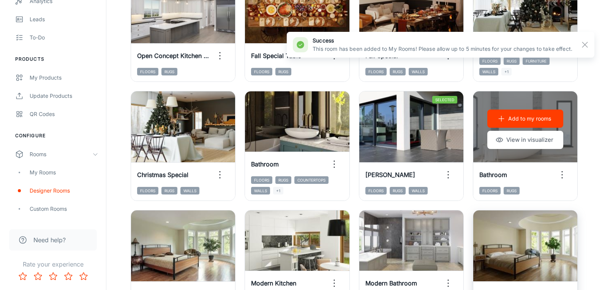
scroll to position [586, 0]
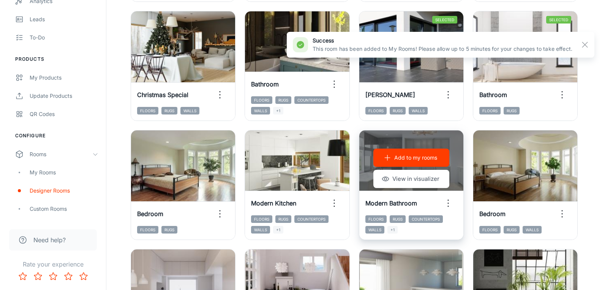
click at [404, 156] on p "Add to my rooms" at bounding box center [415, 158] width 43 height 8
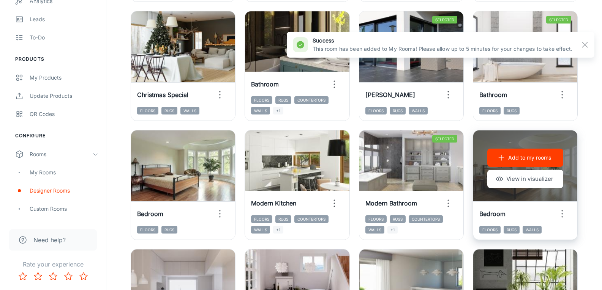
click at [526, 159] on p "Add to my rooms" at bounding box center [529, 158] width 43 height 8
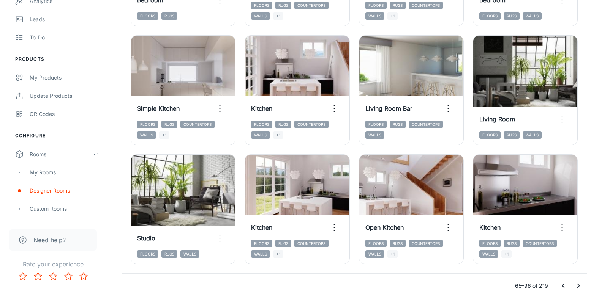
scroll to position [814, 0]
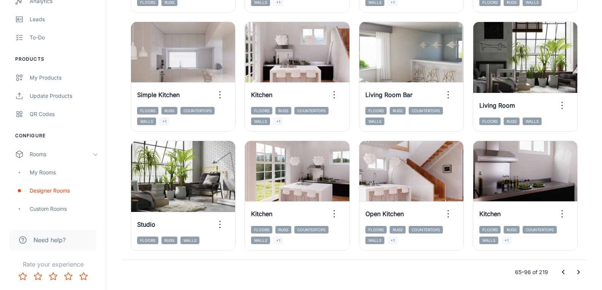
click at [578, 265] on div "65–96 of 219" at bounding box center [353, 272] width 465 height 24
click at [578, 268] on icon "Go to next page" at bounding box center [578, 272] width 9 height 9
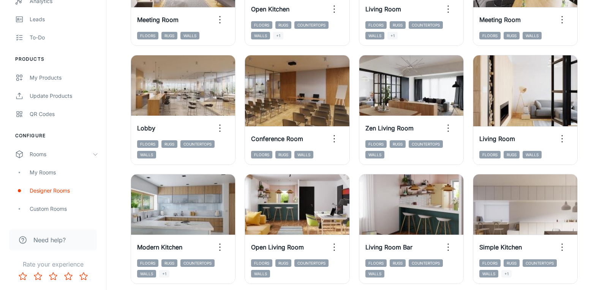
scroll to position [738, 0]
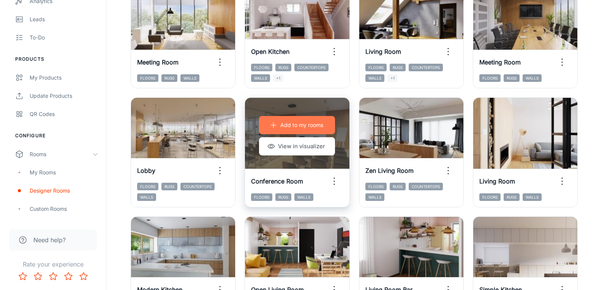
click at [292, 126] on p "Add to my rooms" at bounding box center [301, 125] width 43 height 8
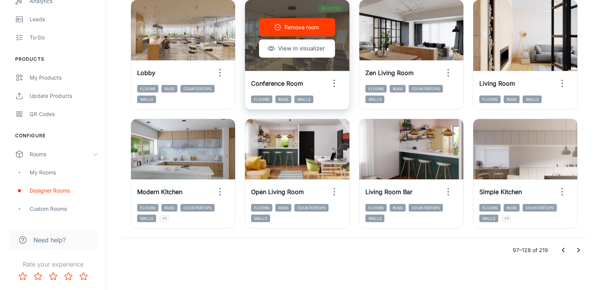
scroll to position [839, 0]
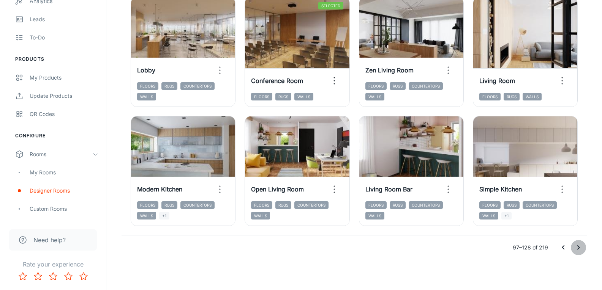
click at [578, 247] on icon "Go to next page" at bounding box center [578, 247] width 9 height 9
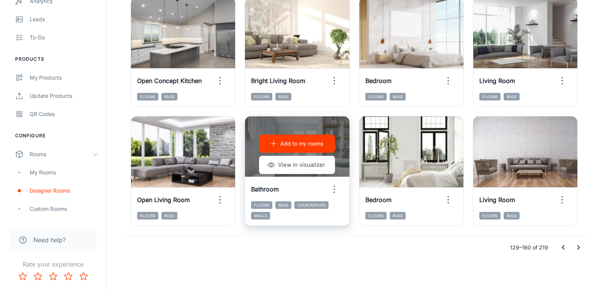
click at [333, 188] on icon "button" at bounding box center [334, 189] width 12 height 12
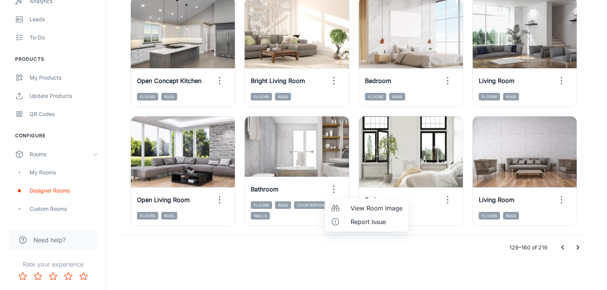
click at [345, 208] on li "View Room Image" at bounding box center [367, 209] width 84 height 14
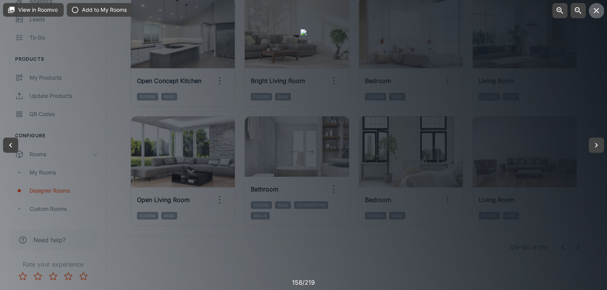
click at [596, 15] on button "button" at bounding box center [596, 10] width 15 height 15
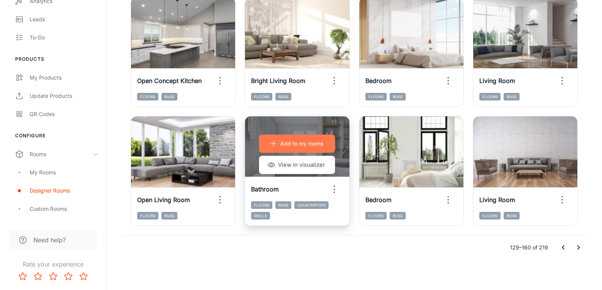
click at [303, 143] on p "Add to my rooms" at bounding box center [301, 144] width 43 height 8
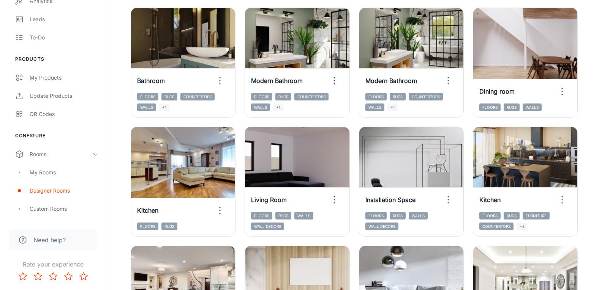
scroll to position [459, 0]
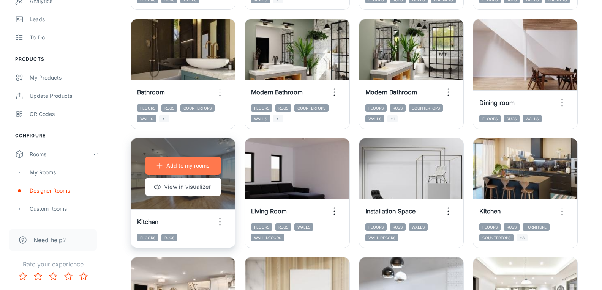
click at [202, 164] on p "Add to my rooms" at bounding box center [187, 166] width 43 height 8
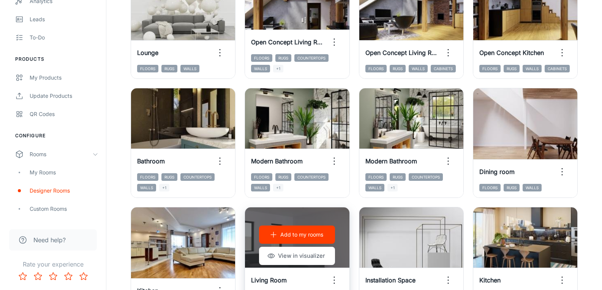
scroll to position [383, 0]
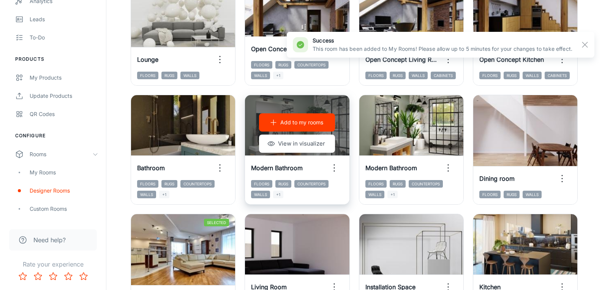
click at [338, 169] on icon "button" at bounding box center [334, 168] width 12 height 12
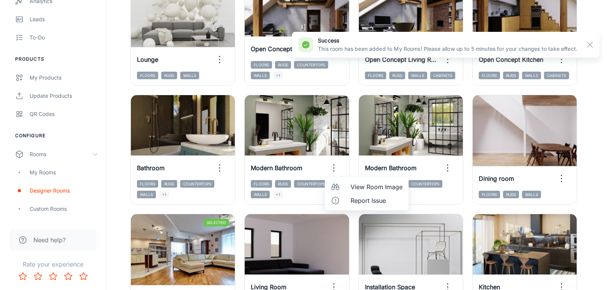
click at [340, 182] on li "View Room Image" at bounding box center [367, 187] width 84 height 14
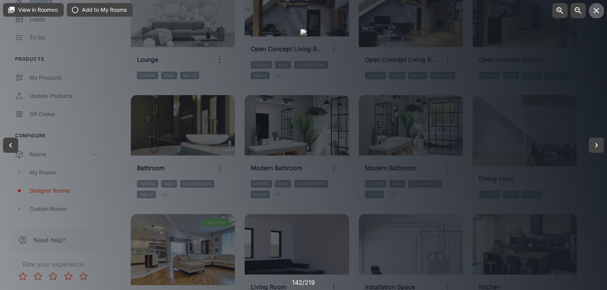
click at [596, 12] on icon "button" at bounding box center [596, 10] width 5 height 5
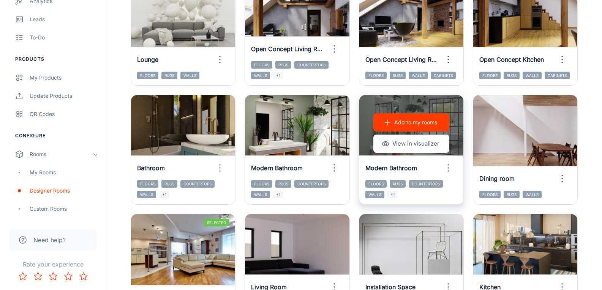
click at [453, 167] on icon "button" at bounding box center [448, 168] width 12 height 12
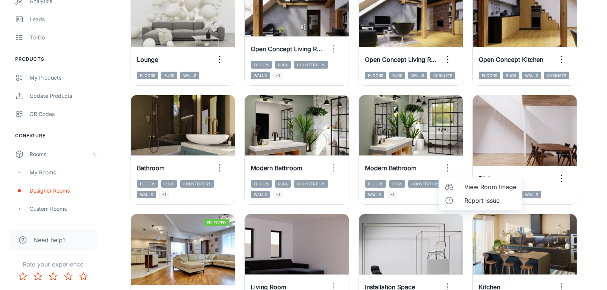
click at [457, 184] on div at bounding box center [452, 187] width 14 height 9
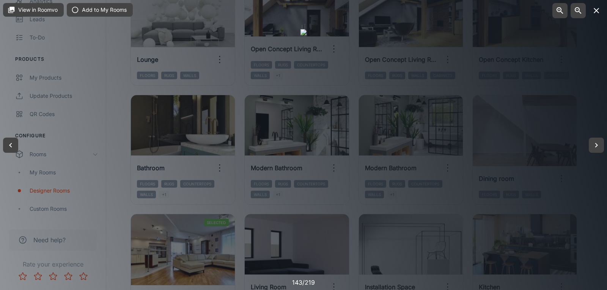
click at [599, 12] on icon "button" at bounding box center [596, 10] width 9 height 9
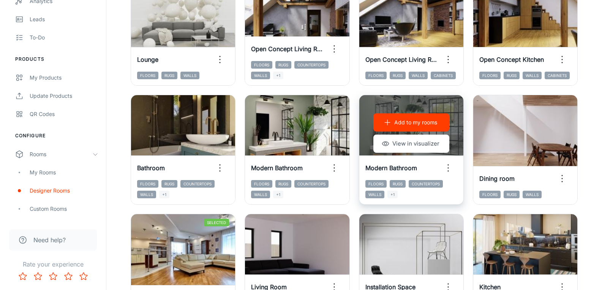
click at [417, 121] on p "Add to my rooms" at bounding box center [415, 122] width 43 height 8
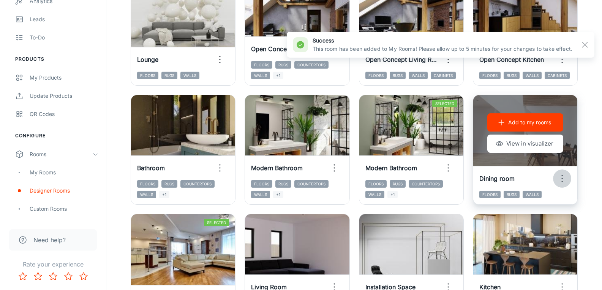
click at [558, 179] on icon "button" at bounding box center [562, 179] width 12 height 12
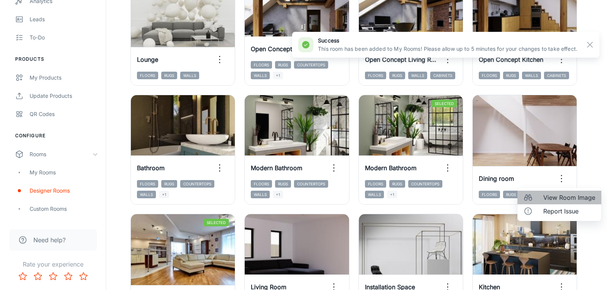
click at [558, 191] on li "View Room Image" at bounding box center [560, 198] width 84 height 14
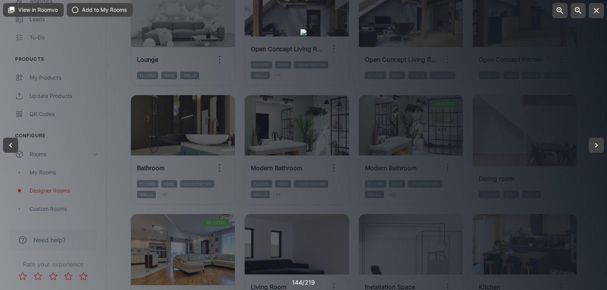
click at [307, 177] on div at bounding box center [304, 145] width 6 height 232
click at [594, 145] on icon "button" at bounding box center [596, 145] width 9 height 9
click at [16, 142] on button "button" at bounding box center [10, 145] width 15 height 15
click at [15, 142] on icon "button" at bounding box center [10, 145] width 9 height 9
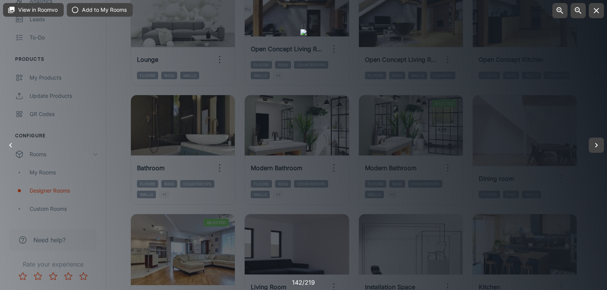
click at [14, 142] on icon "button" at bounding box center [10, 145] width 9 height 9
click at [14, 147] on icon "button" at bounding box center [10, 145] width 9 height 9
click at [16, 146] on button "button" at bounding box center [10, 145] width 15 height 15
click at [16, 145] on button "button" at bounding box center [10, 145] width 15 height 15
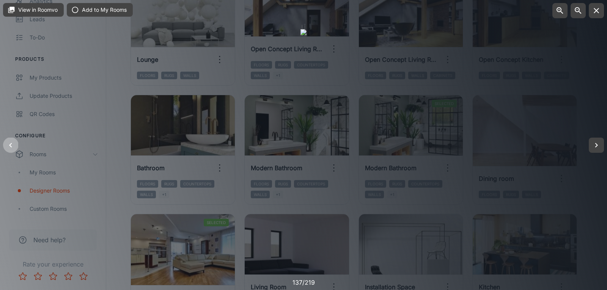
click at [16, 145] on button "button" at bounding box center [10, 145] width 15 height 15
click at [10, 142] on icon "button" at bounding box center [10, 145] width 9 height 9
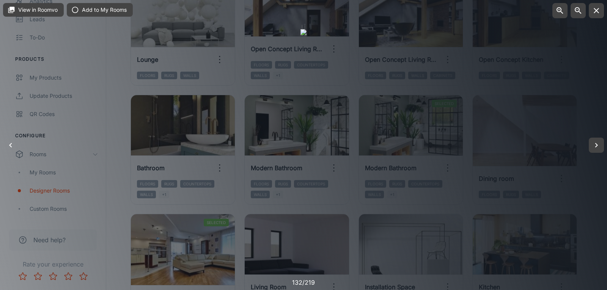
click at [10, 142] on icon "button" at bounding box center [10, 145] width 9 height 9
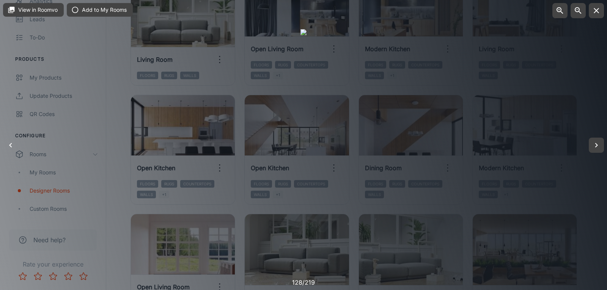
click at [10, 142] on icon "button" at bounding box center [10, 145] width 9 height 9
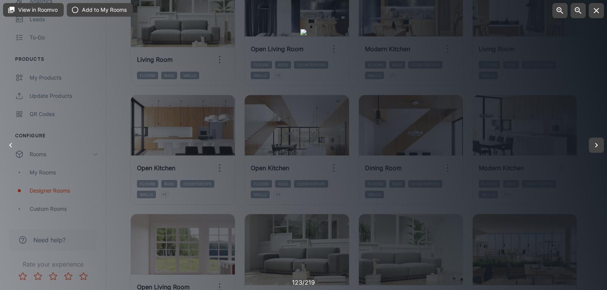
click at [10, 142] on icon "button" at bounding box center [10, 145] width 9 height 9
click at [12, 148] on icon "button" at bounding box center [10, 145] width 9 height 9
drag, startPoint x: 12, startPoint y: 148, endPoint x: 498, endPoint y: 106, distance: 487.7
click at [465, 123] on div "View in Roomvo Add to My Rooms 121/219" at bounding box center [303, 145] width 607 height 290
click at [107, 11] on button "Add to My Rooms" at bounding box center [100, 10] width 66 height 14
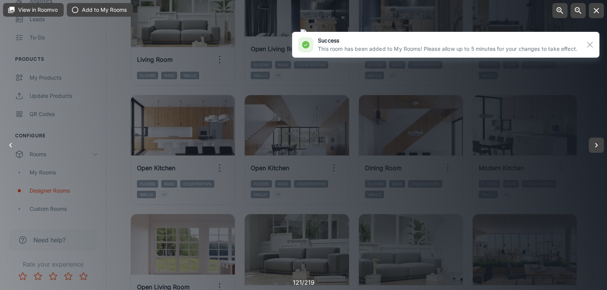
click at [17, 146] on button "button" at bounding box center [10, 145] width 15 height 15
click at [12, 146] on icon "button" at bounding box center [10, 145] width 9 height 9
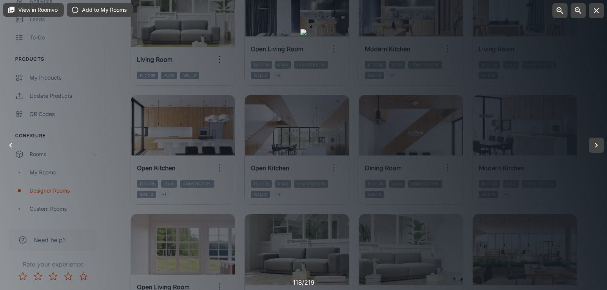
click at [12, 146] on icon "button" at bounding box center [10, 145] width 9 height 9
click at [592, 147] on icon "button" at bounding box center [596, 145] width 9 height 9
click at [96, 9] on button "Add to My Rooms" at bounding box center [100, 10] width 66 height 14
click at [9, 143] on icon "button" at bounding box center [10, 145] width 9 height 9
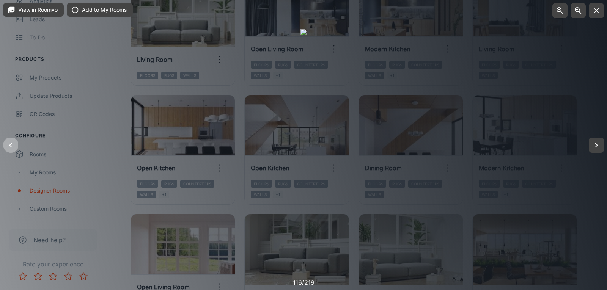
click at [9, 143] on icon "button" at bounding box center [10, 145] width 9 height 9
click at [11, 150] on icon "button" at bounding box center [10, 145] width 9 height 9
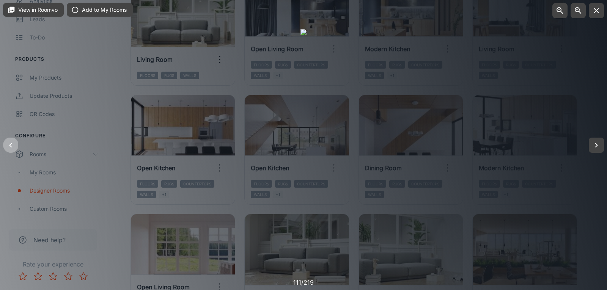
click at [11, 150] on icon "button" at bounding box center [10, 145] width 9 height 9
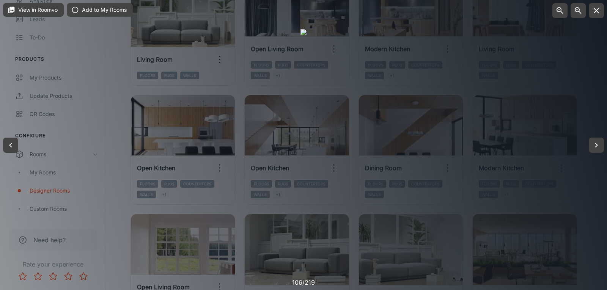
click at [5, 158] on div at bounding box center [303, 145] width 607 height 290
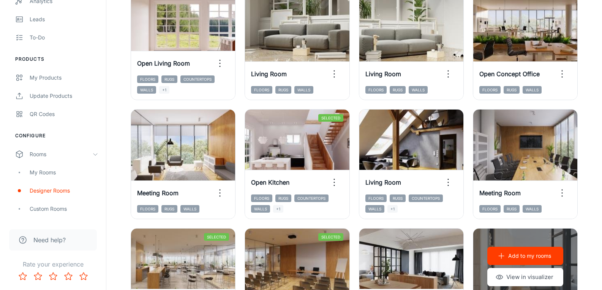
scroll to position [839, 0]
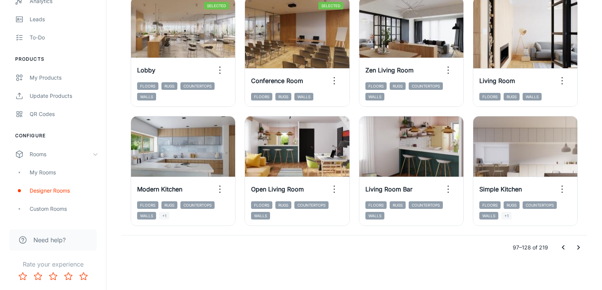
click at [583, 249] on button "Go to next page" at bounding box center [578, 247] width 15 height 15
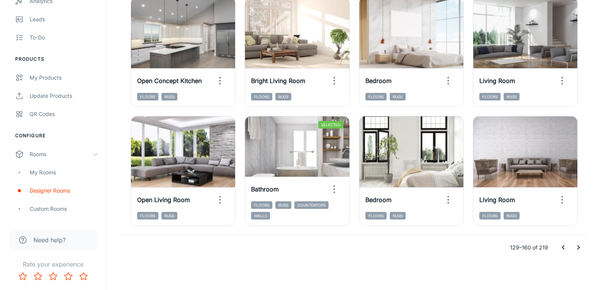
click at [580, 248] on icon "Go to next page" at bounding box center [578, 247] width 9 height 9
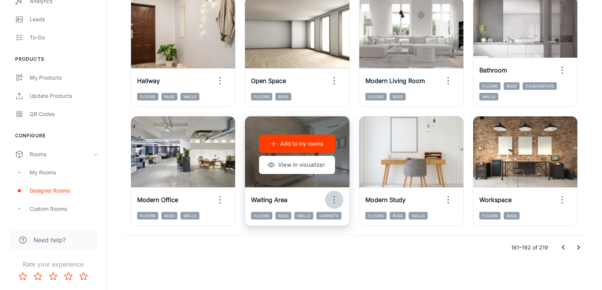
click at [334, 202] on icon "button" at bounding box center [334, 200] width 12 height 12
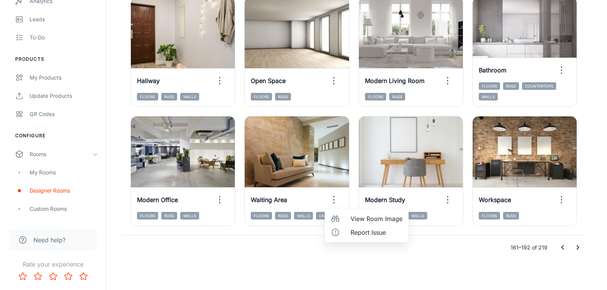
click at [346, 218] on li "View Room Image" at bounding box center [367, 219] width 84 height 14
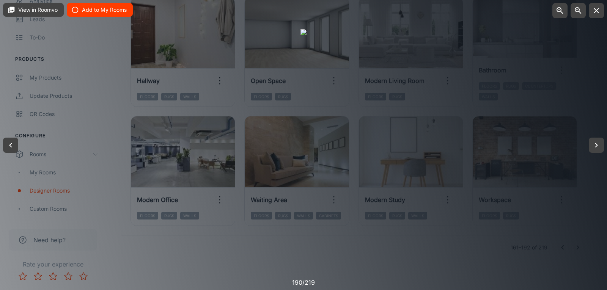
click at [97, 8] on button "Add to My Rooms" at bounding box center [100, 10] width 66 height 14
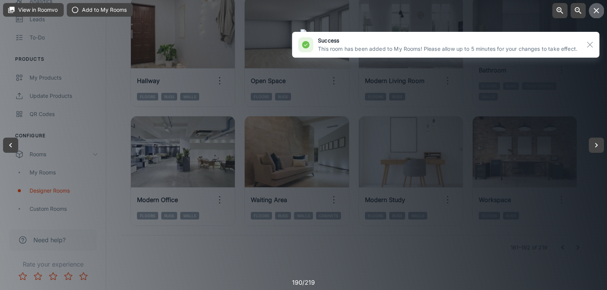
click at [597, 11] on icon "button" at bounding box center [596, 10] width 5 height 5
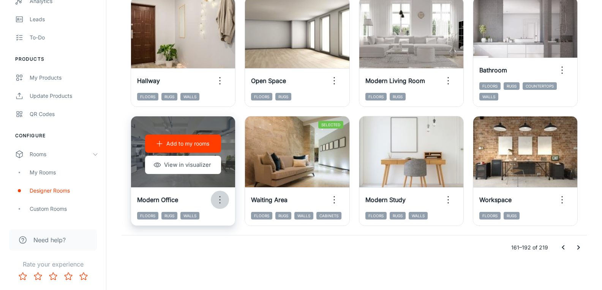
click at [219, 199] on icon "button" at bounding box center [220, 200] width 12 height 12
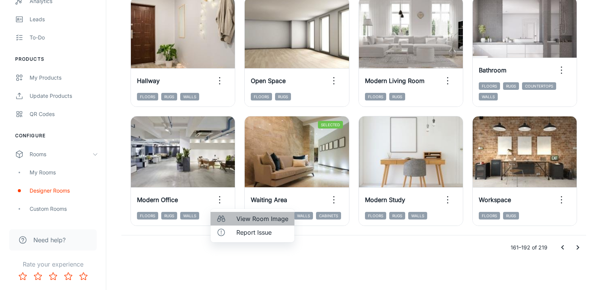
click at [224, 219] on circle at bounding box center [223, 220] width 3 height 3
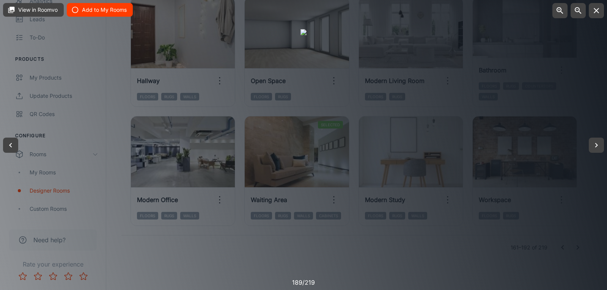
click at [108, 9] on button "Add to My Rooms" at bounding box center [100, 10] width 66 height 14
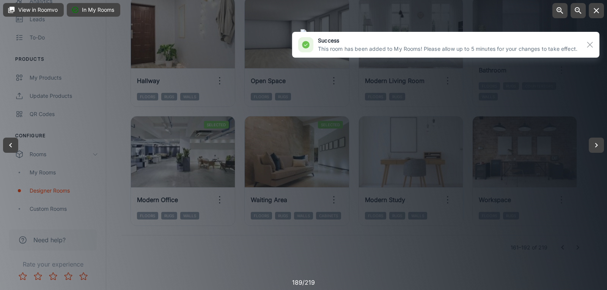
drag, startPoint x: 597, startPoint y: 11, endPoint x: 596, endPoint y: 16, distance: 4.3
click at [597, 12] on icon "button" at bounding box center [596, 10] width 9 height 9
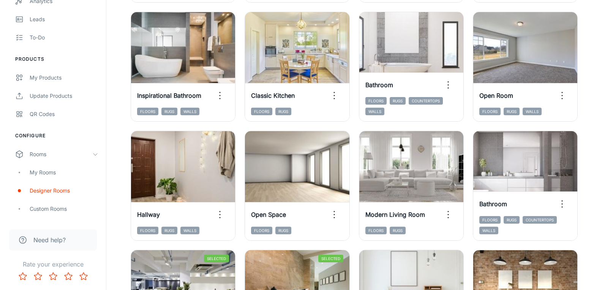
scroll to position [687, 0]
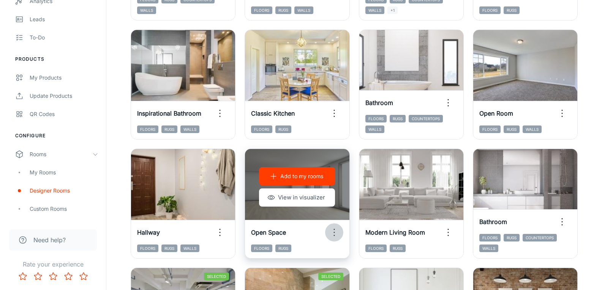
click at [335, 231] on icon "button" at bounding box center [334, 233] width 12 height 12
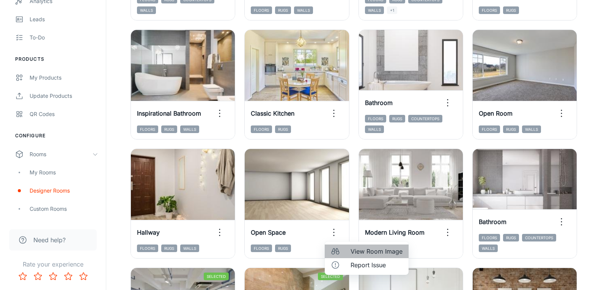
click at [342, 251] on div at bounding box center [338, 251] width 14 height 9
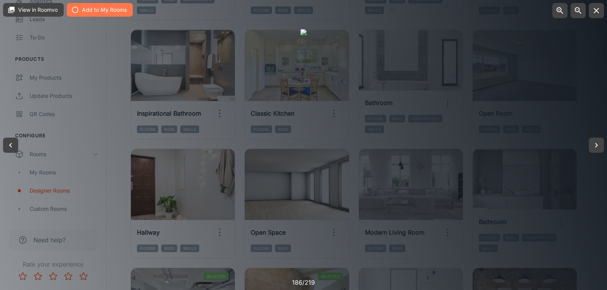
click at [106, 12] on button "Add to My Rooms" at bounding box center [100, 10] width 66 height 14
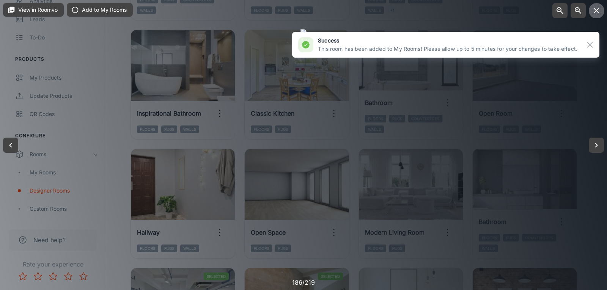
click at [598, 9] on icon "button" at bounding box center [596, 10] width 5 height 5
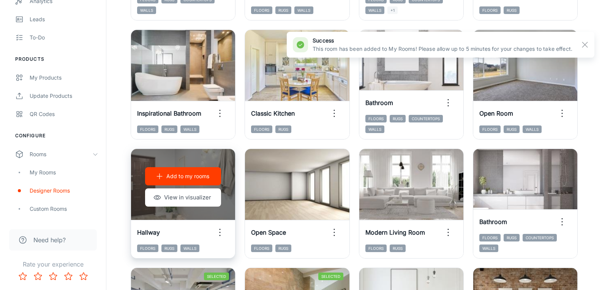
click at [222, 236] on icon "button" at bounding box center [220, 233] width 12 height 12
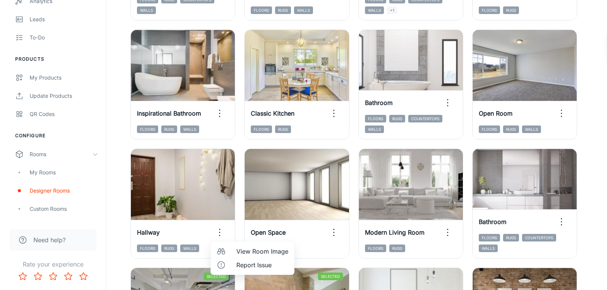
click at [230, 254] on div at bounding box center [224, 251] width 14 height 9
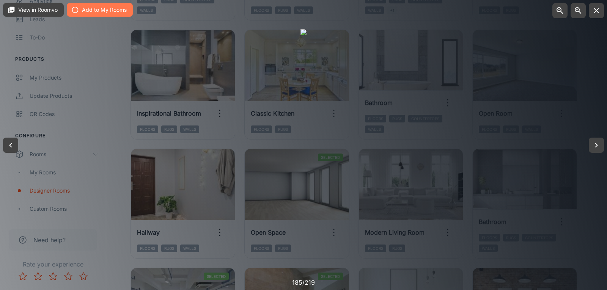
click at [98, 7] on button "Add to My Rooms" at bounding box center [100, 10] width 66 height 14
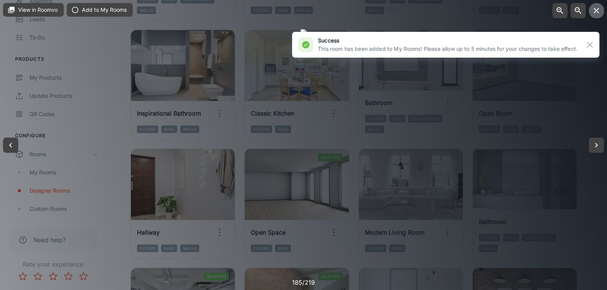
click at [597, 16] on button "button" at bounding box center [596, 10] width 15 height 15
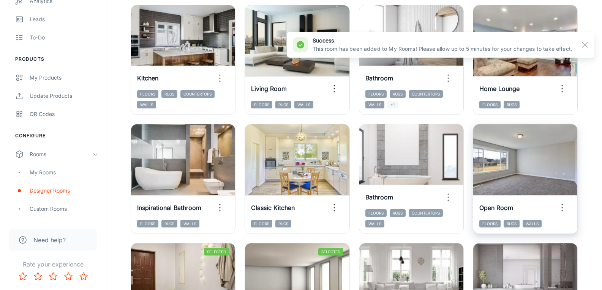
scroll to position [573, 0]
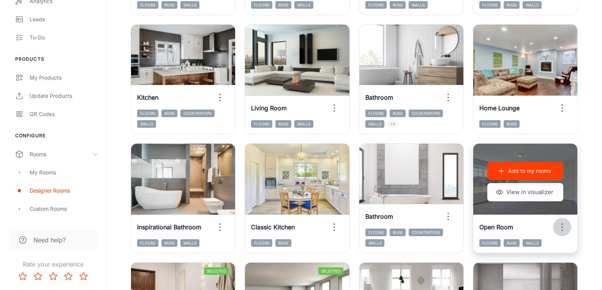
click at [563, 227] on icon "button" at bounding box center [562, 227] width 12 height 12
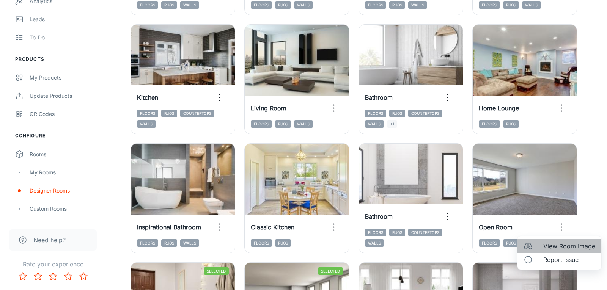
click at [551, 248] on span "View Room Image" at bounding box center [570, 246] width 52 height 9
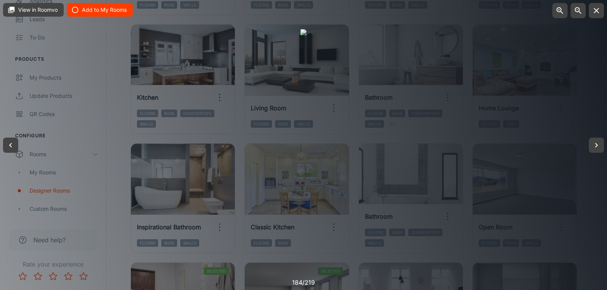
click at [104, 9] on button "Add to My Rooms" at bounding box center [100, 10] width 66 height 14
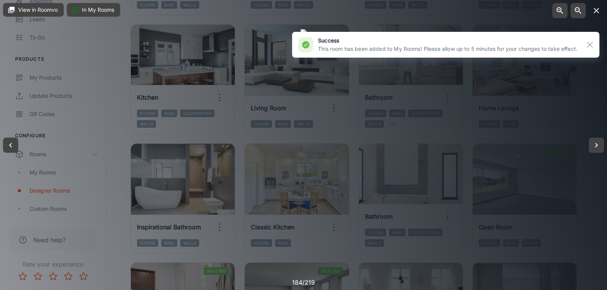
click at [595, 9] on icon "button" at bounding box center [596, 10] width 5 height 5
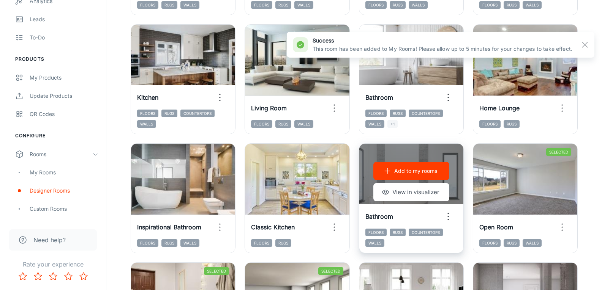
click at [458, 218] on div "Bathroom" at bounding box center [411, 217] width 104 height 24
click at [455, 216] on button "button" at bounding box center [448, 217] width 18 height 18
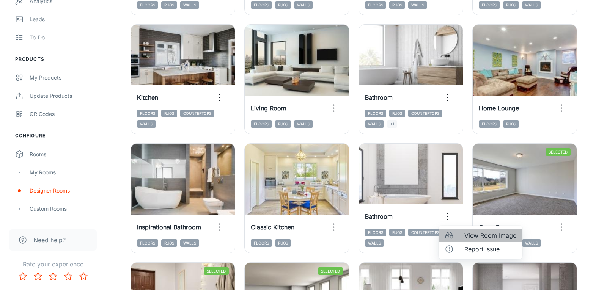
click at [456, 235] on div at bounding box center [452, 235] width 14 height 9
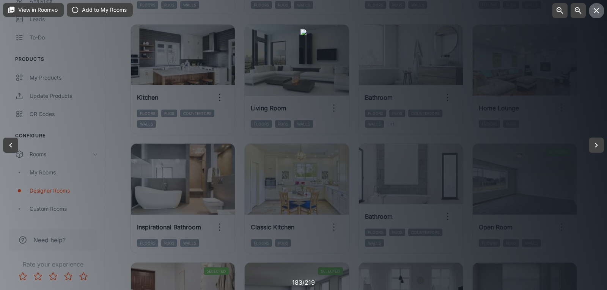
click at [596, 15] on icon "button" at bounding box center [596, 10] width 9 height 9
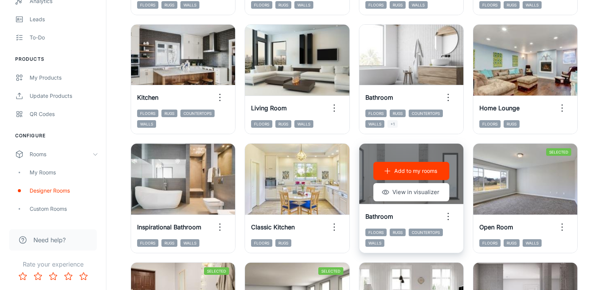
click at [420, 173] on p "Add to my rooms" at bounding box center [415, 171] width 43 height 8
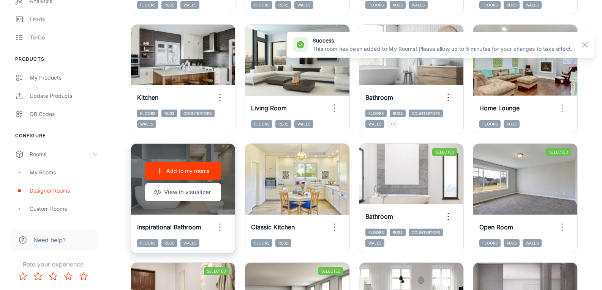
click at [206, 168] on p "Add to my rooms" at bounding box center [187, 171] width 43 height 8
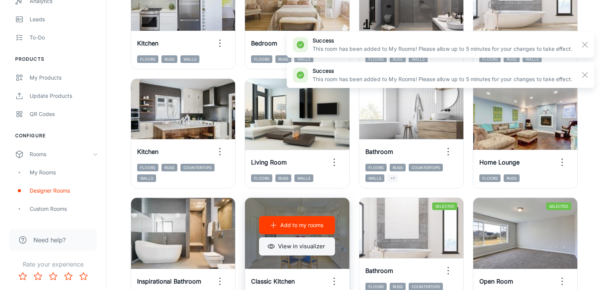
scroll to position [497, 0]
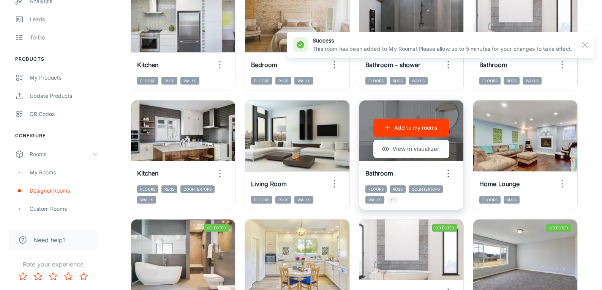
click at [451, 176] on icon "button" at bounding box center [448, 173] width 12 height 12
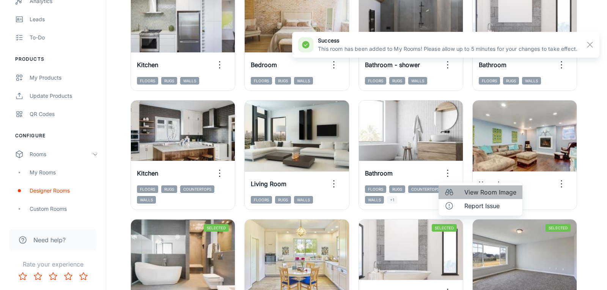
click at [454, 189] on div at bounding box center [452, 192] width 14 height 9
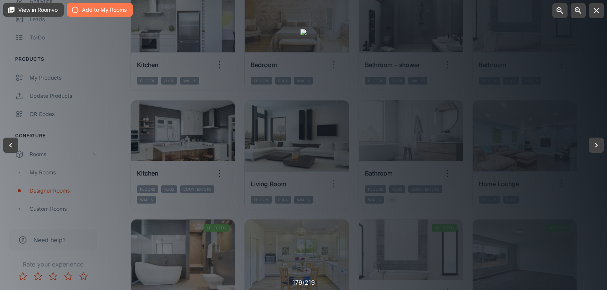
click at [113, 9] on button "Add to My Rooms" at bounding box center [100, 10] width 66 height 14
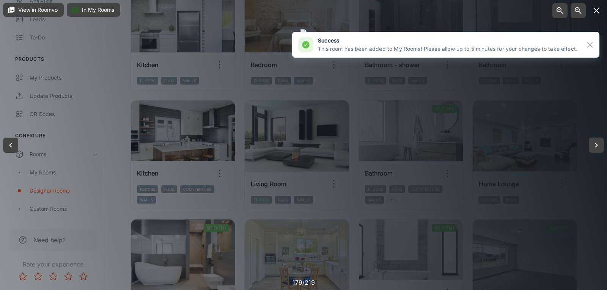
click at [600, 13] on icon "button" at bounding box center [596, 10] width 9 height 9
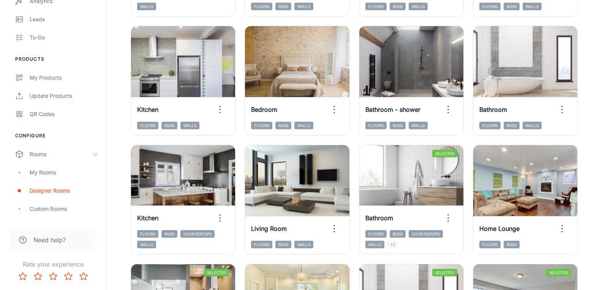
scroll to position [448, 0]
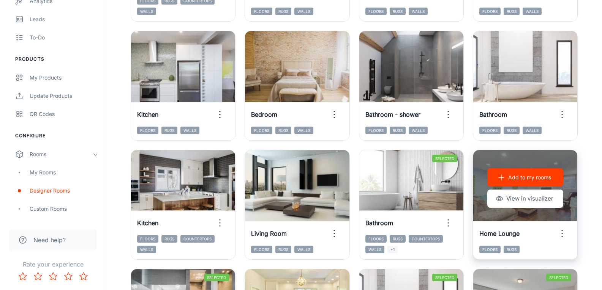
click at [566, 232] on icon "button" at bounding box center [562, 234] width 12 height 12
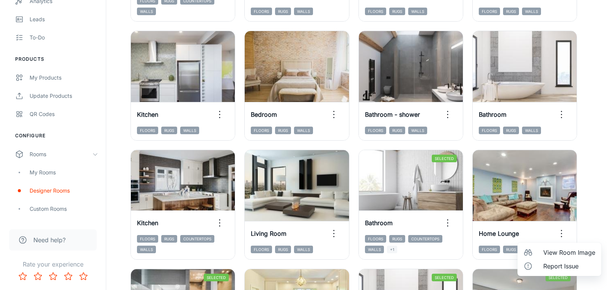
click at [536, 251] on div at bounding box center [531, 252] width 14 height 9
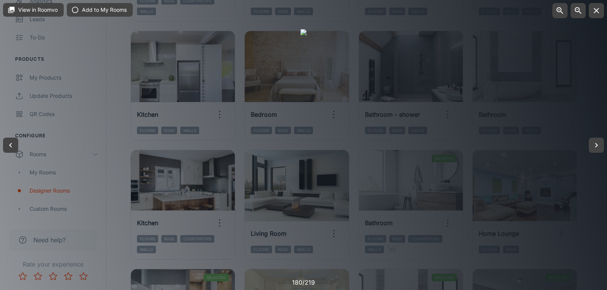
click at [605, 6] on div at bounding box center [303, 145] width 607 height 290
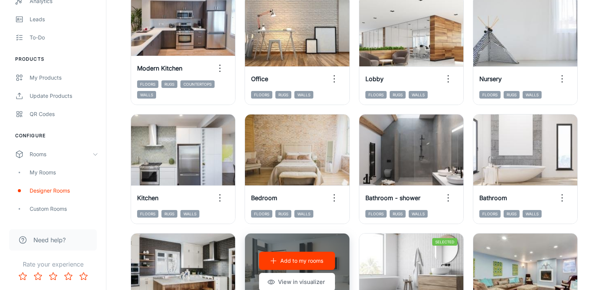
scroll to position [334, 0]
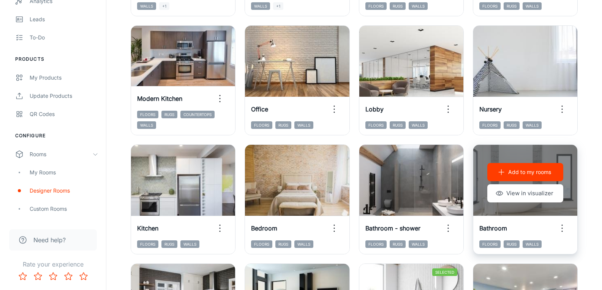
click at [566, 232] on icon "button" at bounding box center [562, 228] width 12 height 12
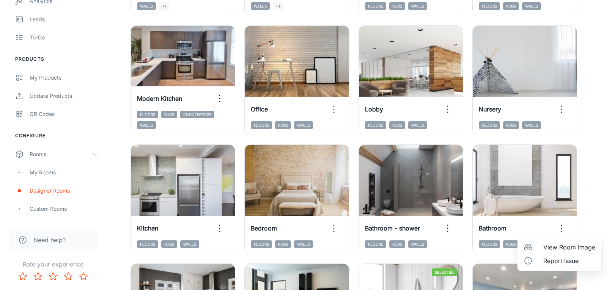
click at [552, 249] on span "View Room Image" at bounding box center [570, 247] width 52 height 9
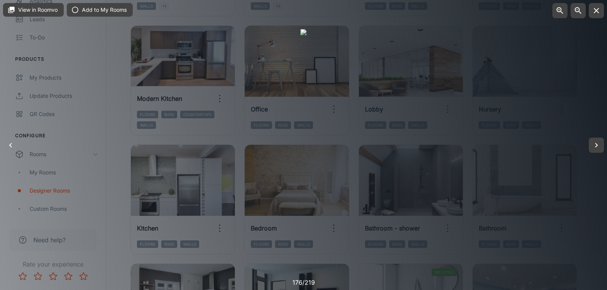
click at [12, 149] on icon "button" at bounding box center [10, 145] width 9 height 9
click at [87, 12] on button "Add to My Rooms" at bounding box center [100, 10] width 66 height 14
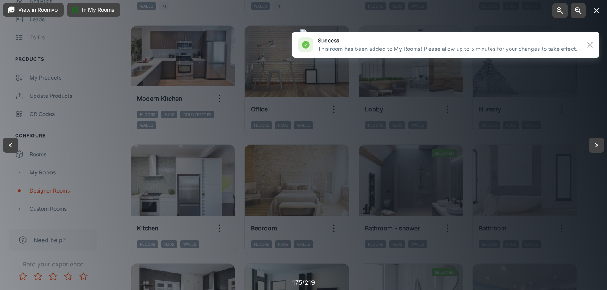
click at [596, 10] on icon "button" at bounding box center [596, 10] width 5 height 5
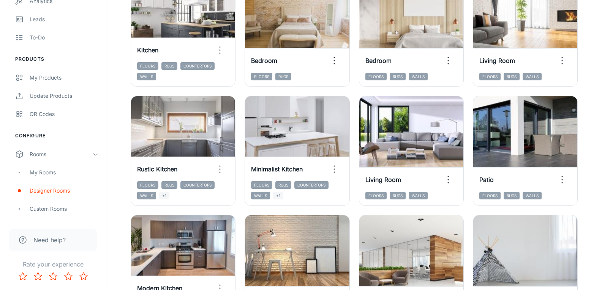
scroll to position [68, 0]
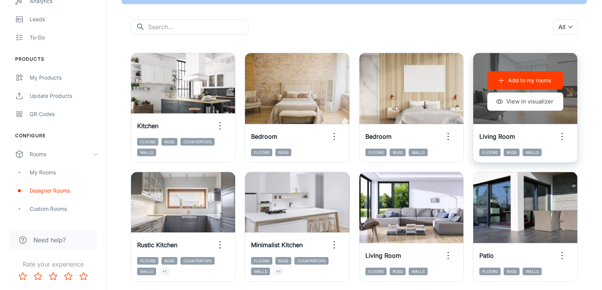
click at [567, 136] on icon "button" at bounding box center [562, 137] width 12 height 12
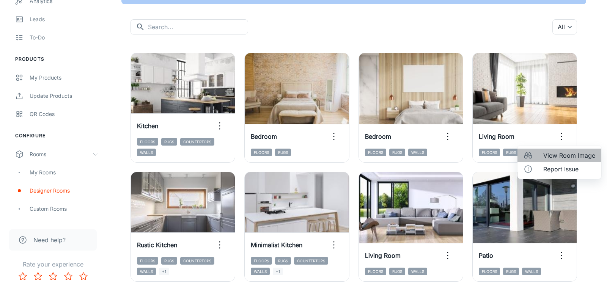
click at [561, 153] on span "View Room Image" at bounding box center [570, 155] width 52 height 9
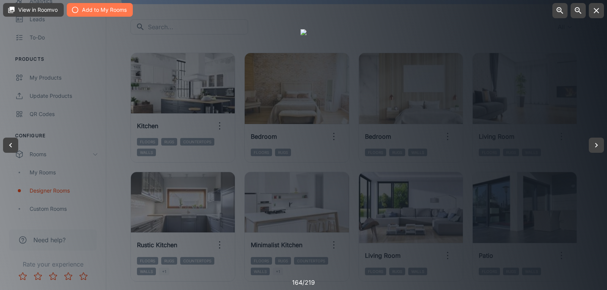
click at [112, 8] on button "Add to My Rooms" at bounding box center [100, 10] width 66 height 14
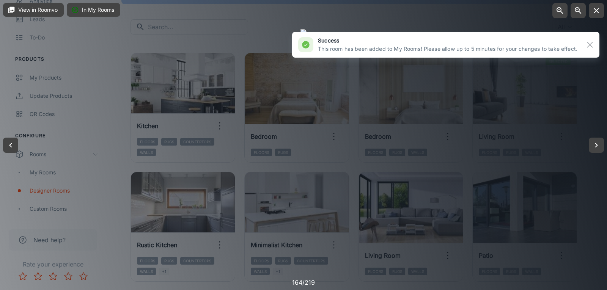
click at [594, 11] on icon "button" at bounding box center [596, 10] width 9 height 9
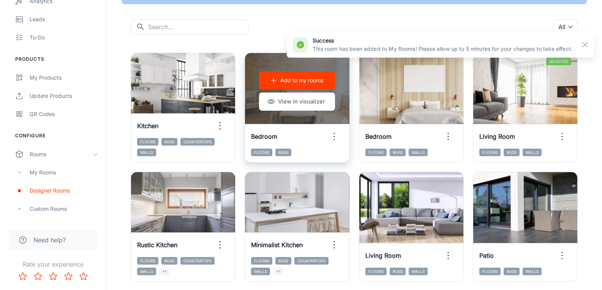
click at [337, 139] on icon "button" at bounding box center [334, 137] width 12 height 12
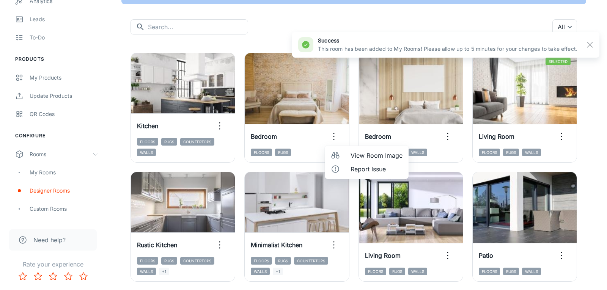
click at [337, 153] on icon at bounding box center [335, 155] width 9 height 9
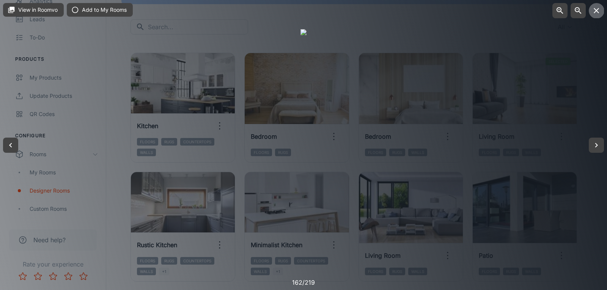
click at [593, 8] on icon "button" at bounding box center [596, 10] width 9 height 9
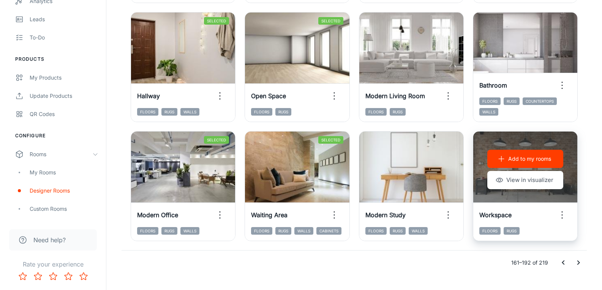
scroll to position [839, 0]
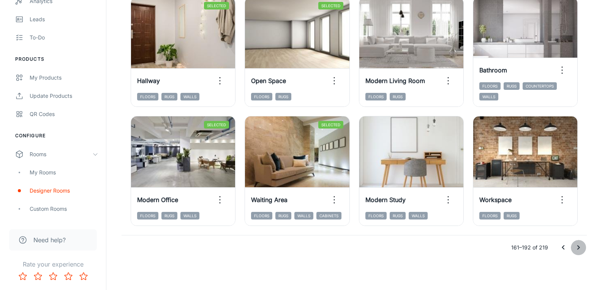
click at [572, 249] on button "Go to next page" at bounding box center [578, 247] width 15 height 15
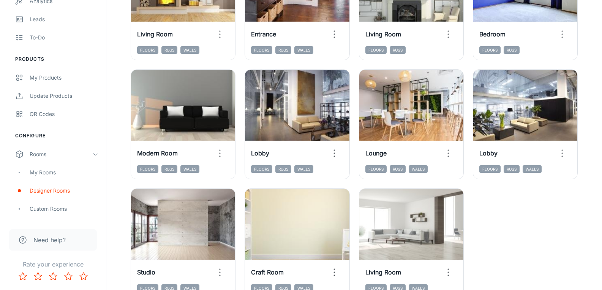
scroll to position [644, 0]
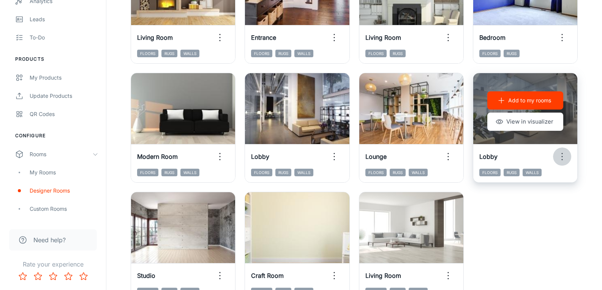
click at [564, 160] on icon "button" at bounding box center [562, 157] width 12 height 12
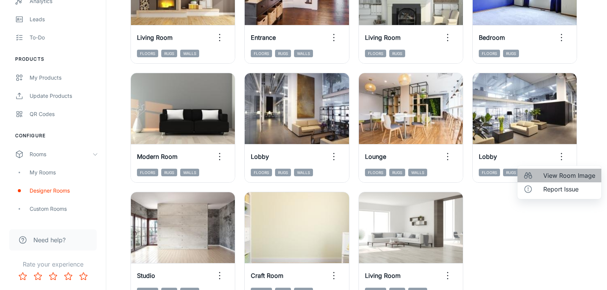
click at [563, 178] on span "View Room Image" at bounding box center [570, 175] width 52 height 9
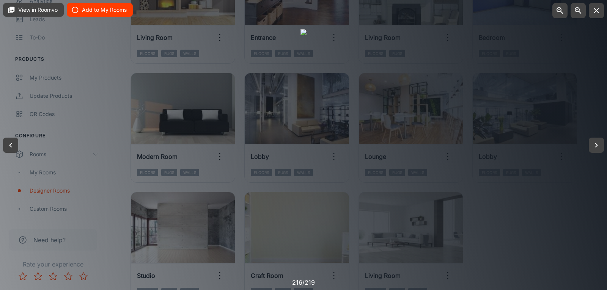
click at [103, 8] on button "Add to My Rooms" at bounding box center [100, 10] width 66 height 14
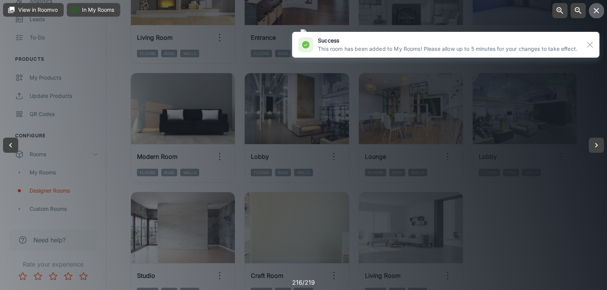
click at [595, 6] on icon "button" at bounding box center [596, 10] width 9 height 9
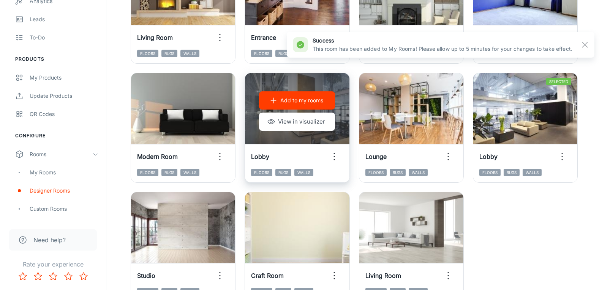
click at [329, 158] on icon "button" at bounding box center [334, 157] width 12 height 12
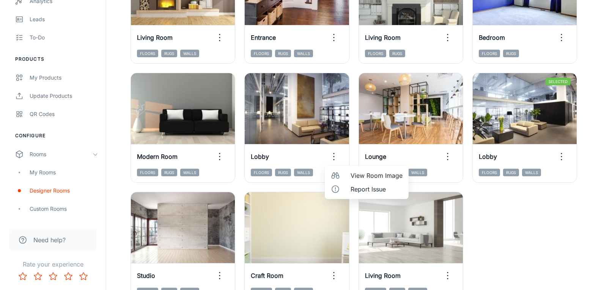
click at [315, 97] on div at bounding box center [303, 145] width 607 height 290
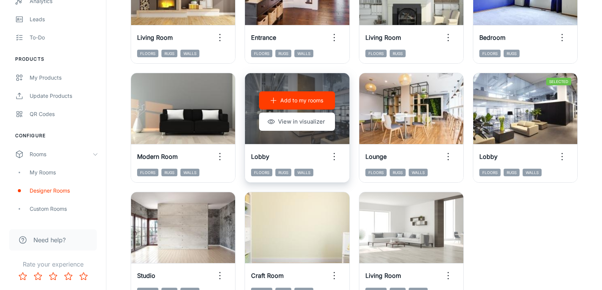
click at [294, 98] on p "Add to my rooms" at bounding box center [301, 100] width 43 height 8
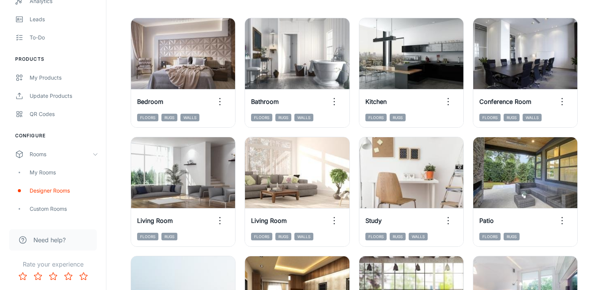
scroll to position [74, 0]
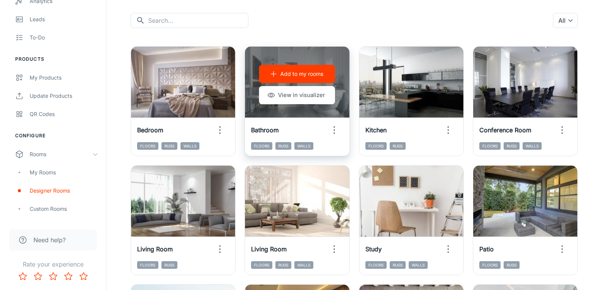
click at [336, 133] on icon "button" at bounding box center [334, 130] width 12 height 12
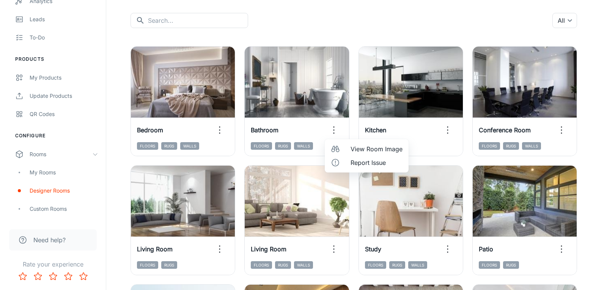
click at [342, 150] on div at bounding box center [338, 149] width 14 height 9
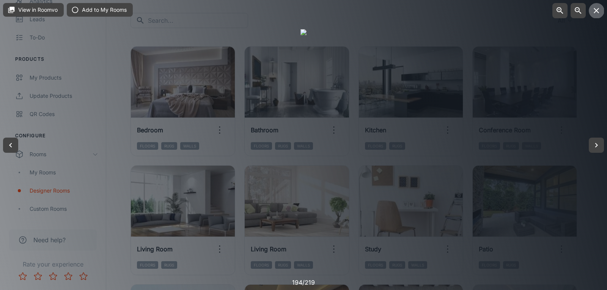
click at [597, 10] on icon "button" at bounding box center [596, 10] width 9 height 9
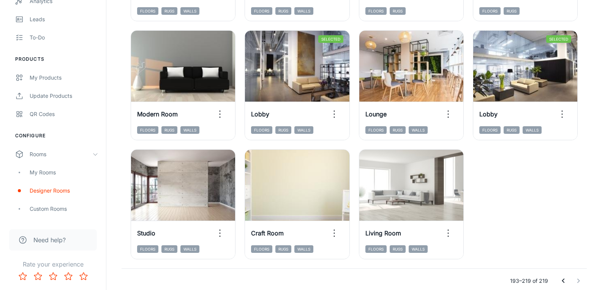
scroll to position [720, 0]
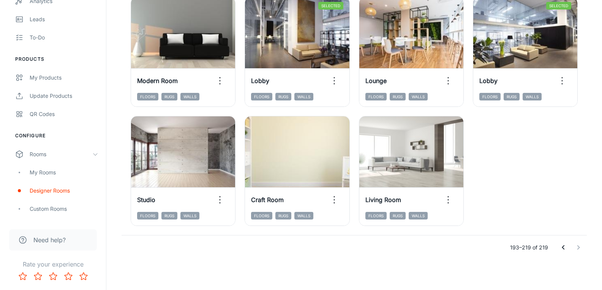
click at [582, 252] on div at bounding box center [570, 247] width 30 height 15
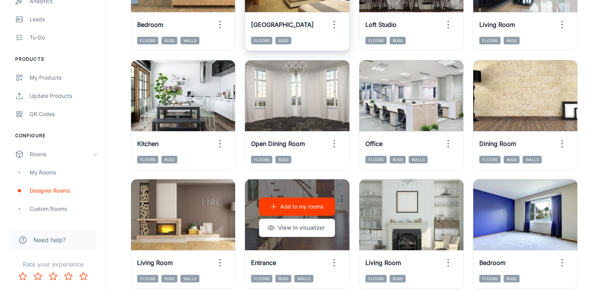
scroll to position [264, 0]
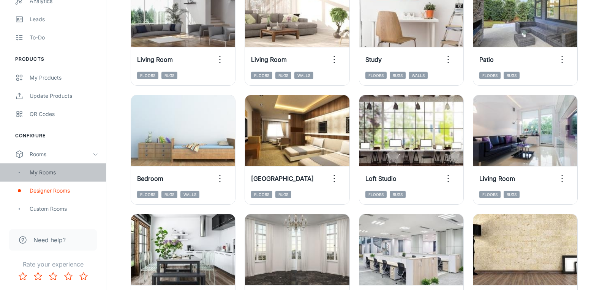
click at [49, 171] on div "My Rooms" at bounding box center [64, 173] width 69 height 8
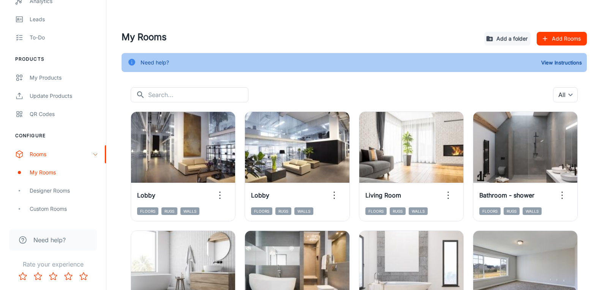
click at [256, 88] on div "​ ​ All ​" at bounding box center [354, 94] width 447 height 15
drag, startPoint x: 183, startPoint y: 142, endPoint x: 275, endPoint y: 58, distance: 124.1
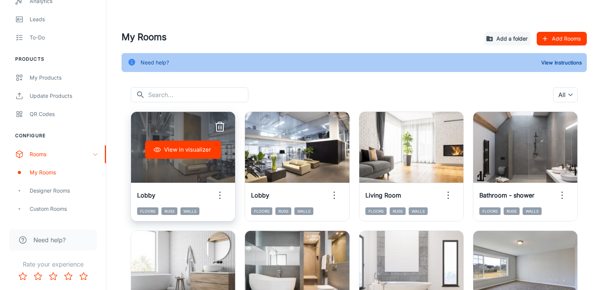
click at [167, 120] on div "View in visualizer" at bounding box center [183, 150] width 104 height 76
click at [222, 196] on icon "button" at bounding box center [220, 195] width 12 height 12
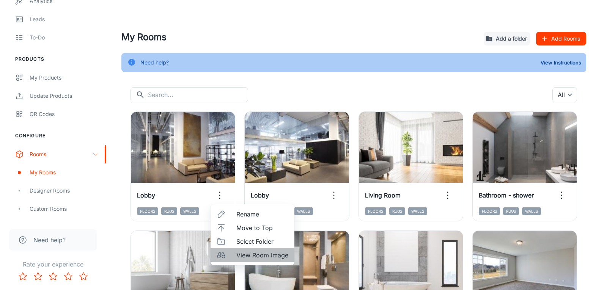
click at [260, 259] on span "View Room Image" at bounding box center [262, 255] width 52 height 9
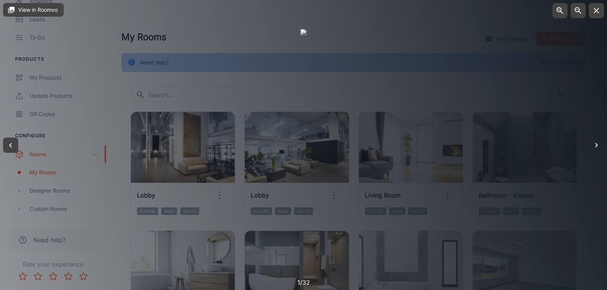
click at [599, 143] on icon "button" at bounding box center [596, 145] width 9 height 9
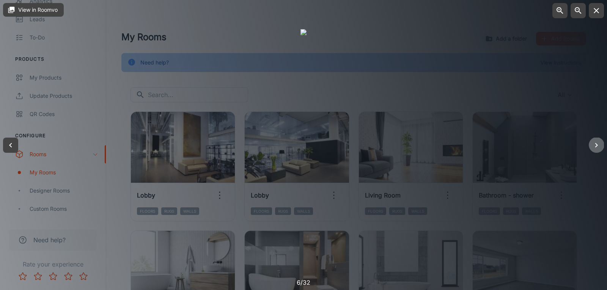
click at [599, 143] on icon "button" at bounding box center [596, 145] width 9 height 9
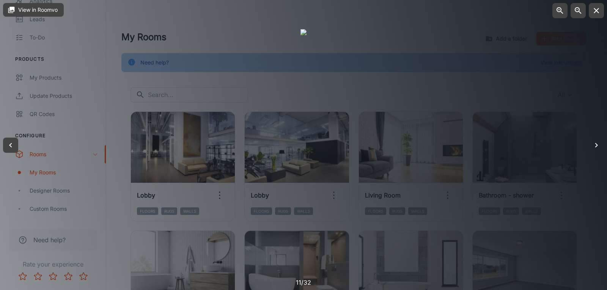
click at [599, 143] on icon "button" at bounding box center [596, 145] width 9 height 9
click at [596, 145] on icon "button" at bounding box center [596, 145] width 9 height 9
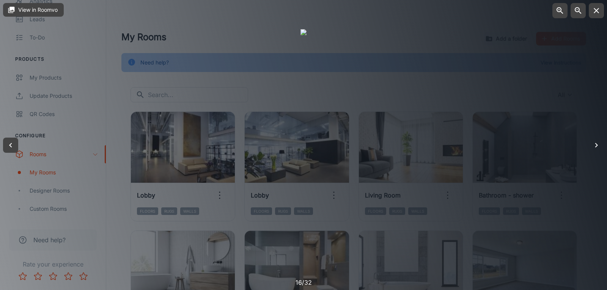
click at [601, 146] on button "button" at bounding box center [596, 145] width 15 height 15
click at [594, 141] on icon "button" at bounding box center [596, 145] width 9 height 9
click at [307, 159] on div at bounding box center [304, 145] width 6 height 232
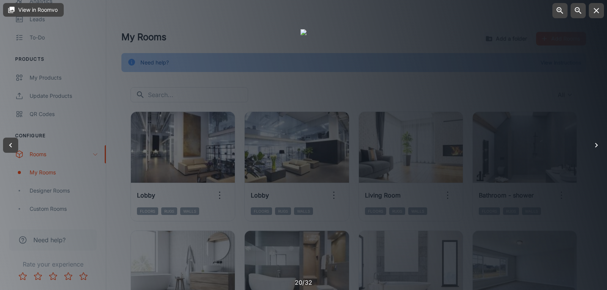
click at [595, 149] on icon "button" at bounding box center [596, 145] width 9 height 9
click at [598, 13] on icon "button" at bounding box center [596, 10] width 9 height 9
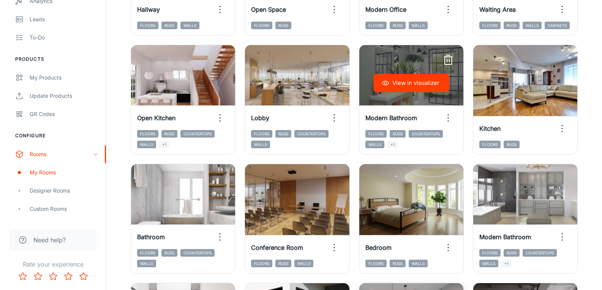
scroll to position [304, 0]
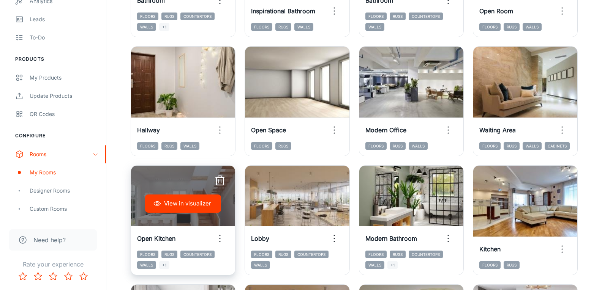
click at [217, 180] on icon "button" at bounding box center [219, 182] width 7 height 8
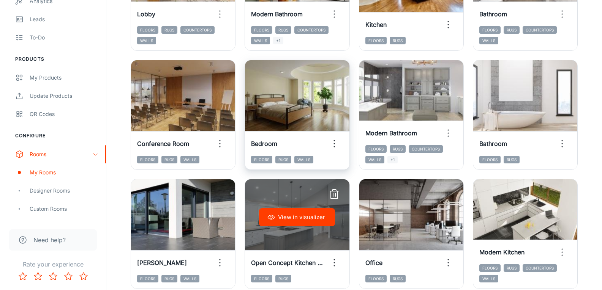
scroll to position [422, 0]
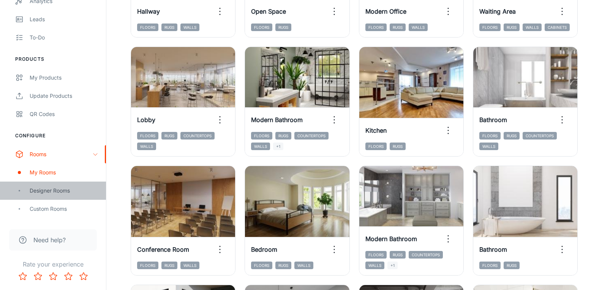
click at [51, 199] on div "Designer Rooms" at bounding box center [53, 191] width 106 height 18
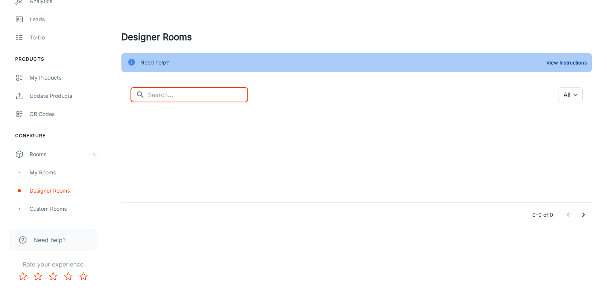
click at [184, 97] on input "text" at bounding box center [198, 94] width 100 height 15
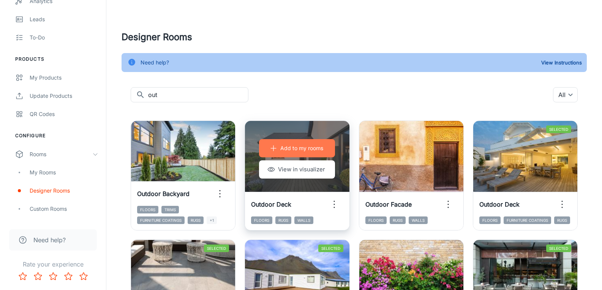
click at [301, 154] on button "Add to my rooms" at bounding box center [297, 148] width 76 height 18
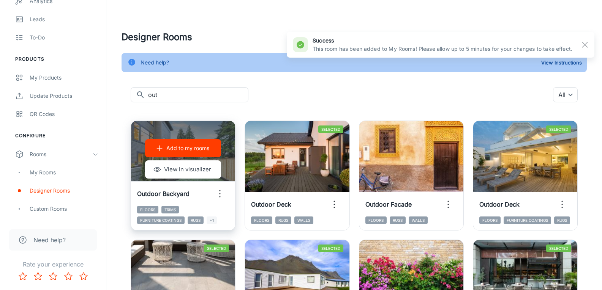
click at [156, 145] on icon "button" at bounding box center [160, 149] width 8 height 8
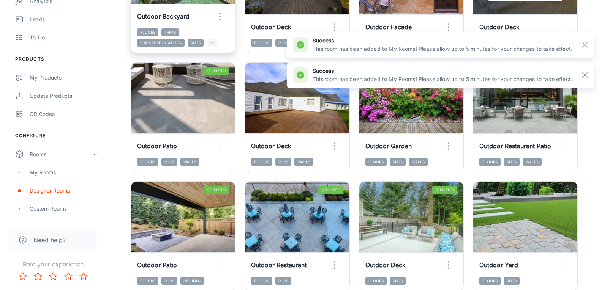
scroll to position [190, 0]
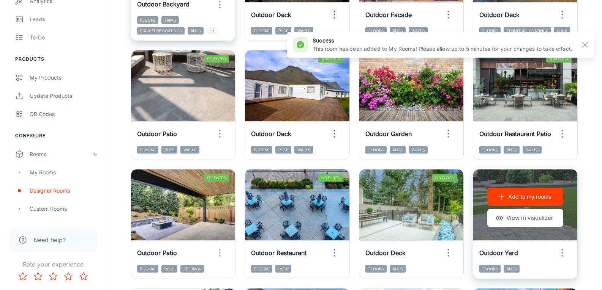
click at [521, 198] on p "Add to my rooms" at bounding box center [529, 197] width 43 height 8
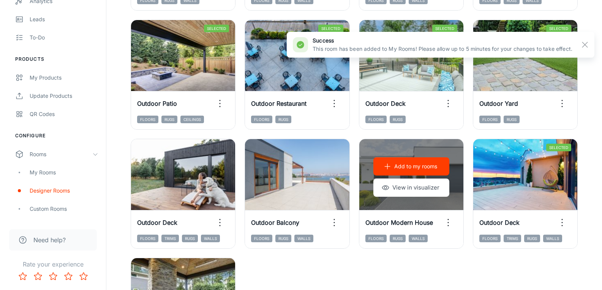
scroll to position [342, 0]
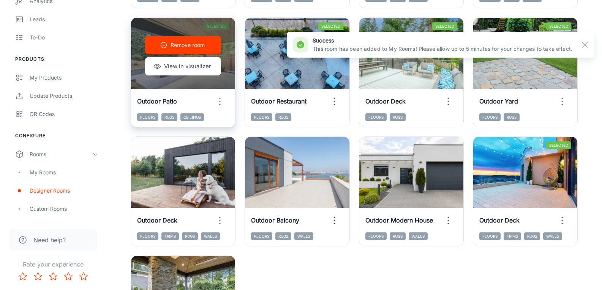
click at [216, 110] on button "button" at bounding box center [220, 101] width 18 height 18
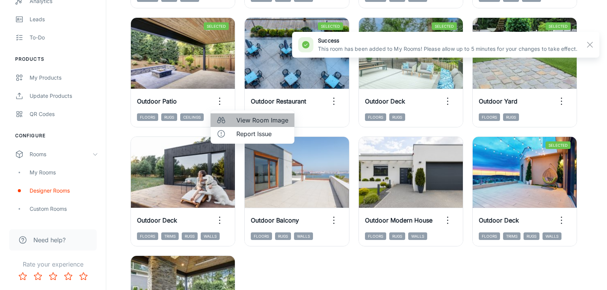
click at [223, 120] on circle at bounding box center [223, 121] width 3 height 3
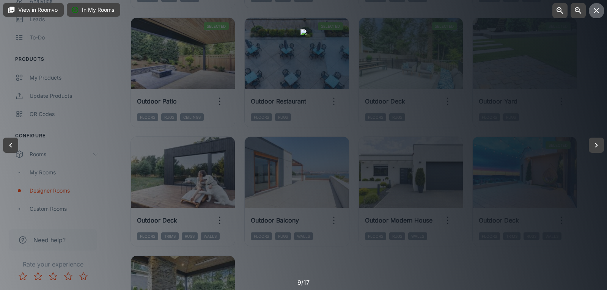
click at [600, 12] on icon "button" at bounding box center [596, 10] width 9 height 9
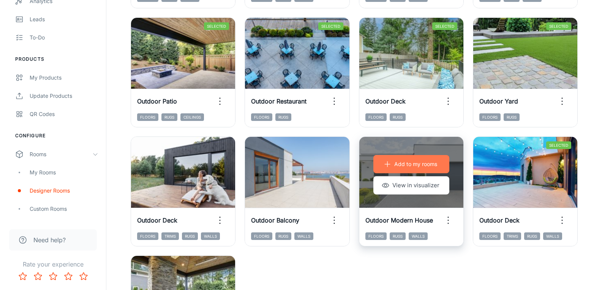
click at [415, 165] on p "Add to my rooms" at bounding box center [415, 164] width 43 height 8
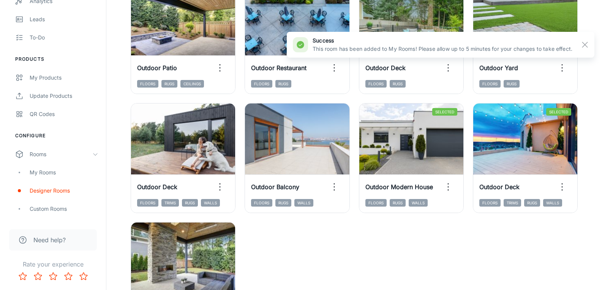
scroll to position [418, 0]
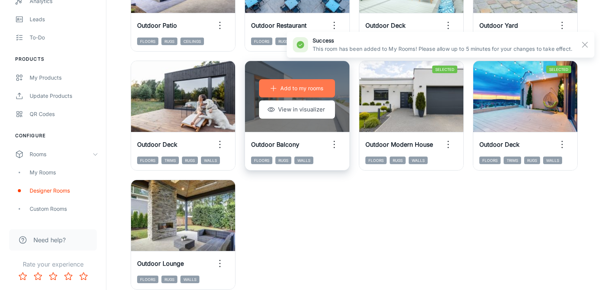
click at [293, 93] on button "Add to my rooms" at bounding box center [297, 88] width 76 height 18
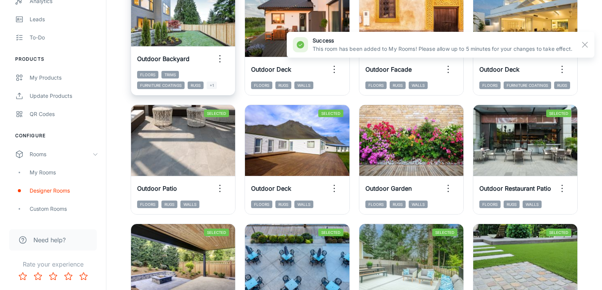
scroll to position [38, 0]
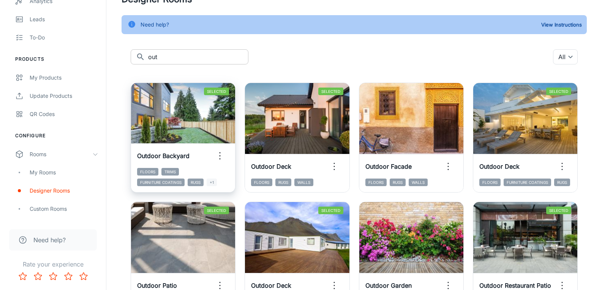
click at [176, 58] on input "out" at bounding box center [198, 56] width 100 height 15
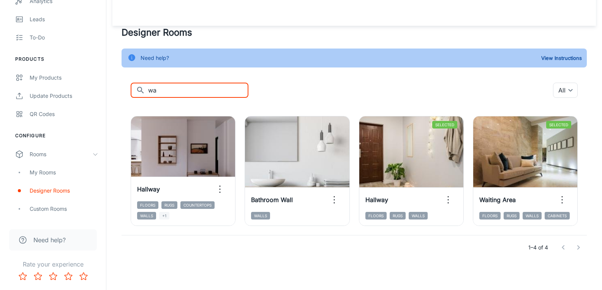
scroll to position [5, 0]
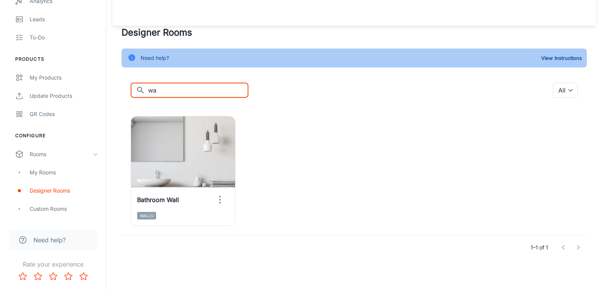
type input "w"
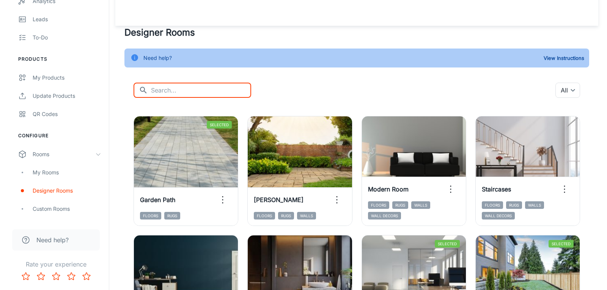
scroll to position [38, 0]
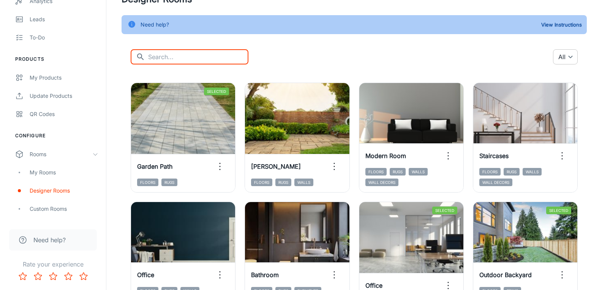
click at [571, 56] on body "[PERSON_NAME] Building Material Engagement Analytics Leads To-do Products My Pr…" at bounding box center [301, 107] width 602 height 290
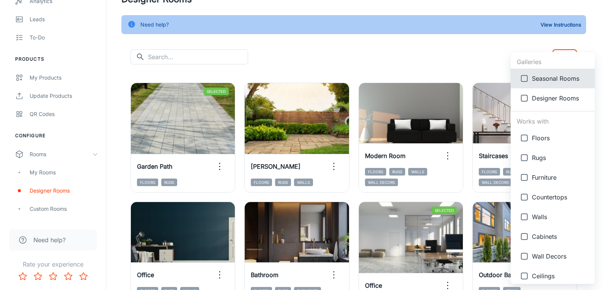
click at [552, 215] on span "Walls" at bounding box center [560, 217] width 57 height 9
type input "{"type":"productType","id":"5"}"
checkbox input "true"
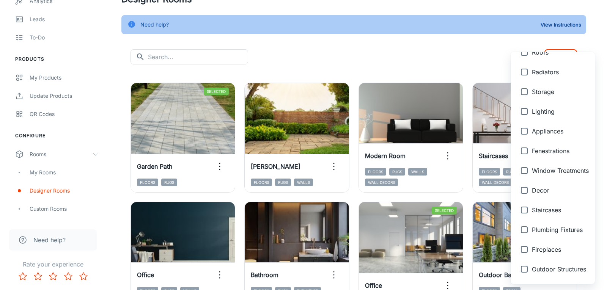
scroll to position [321, 0]
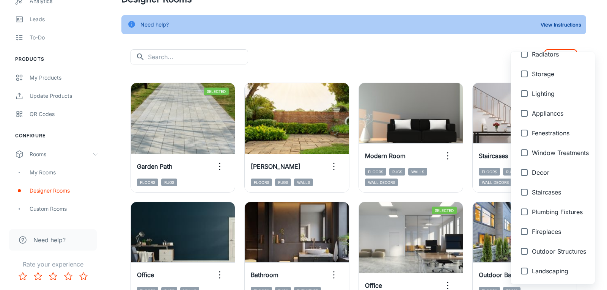
click at [553, 253] on span "Outdoor Structures" at bounding box center [560, 251] width 57 height 9
type input "{"type":"productType","id":"5"},{"type":"productType","id":"23"}"
checkbox input "true"
click at [483, 50] on div at bounding box center [303, 145] width 607 height 290
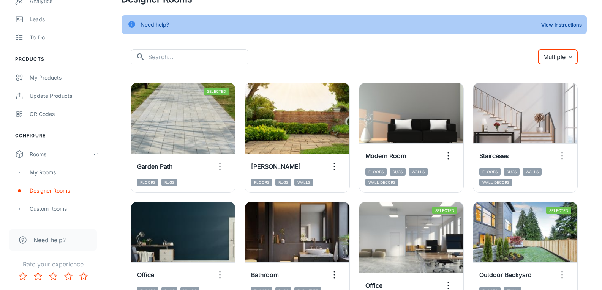
click at [564, 57] on body "[PERSON_NAME] Building Material Engagement Analytics Leads To-do Products My Pr…" at bounding box center [301, 107] width 602 height 290
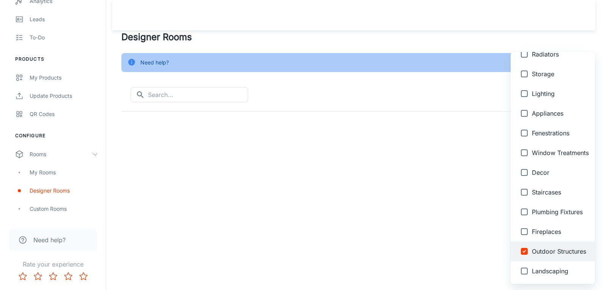
scroll to position [0, 0]
click at [448, 19] on div at bounding box center [303, 145] width 607 height 290
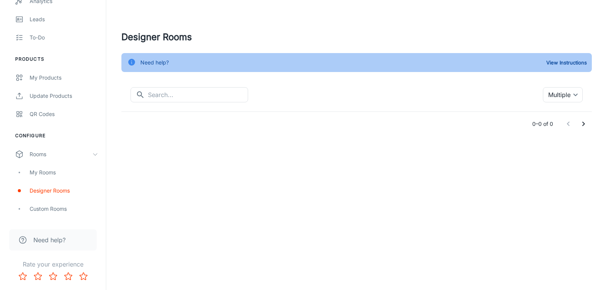
click at [465, 50] on div "Galleries Seasonal Rooms Designer Rooms Works with Floors Rugs Furniture Counte…" at bounding box center [303, 145] width 607 height 290
click at [586, 95] on div "​ ​ Multiple {"type":"productType","id":"5"},{"type":"productType","id":"23"} ​…" at bounding box center [356, 111] width 471 height 49
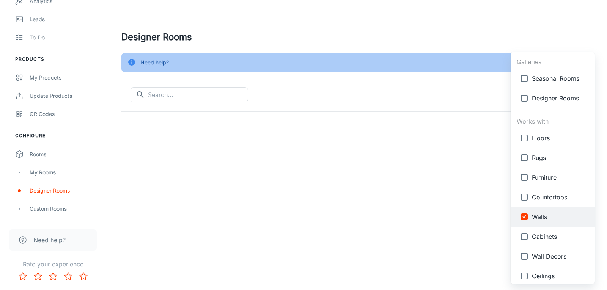
click at [561, 100] on body "[PERSON_NAME] Building Material Engagement Analytics Leads To-do Products My Pr…" at bounding box center [303, 145] width 607 height 290
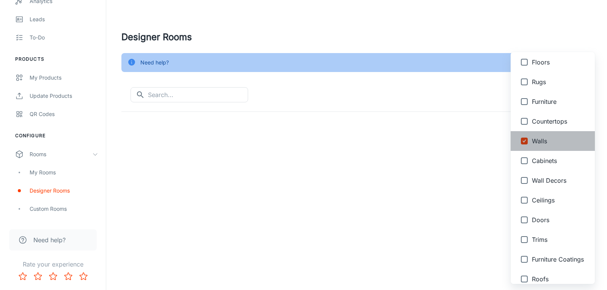
click at [542, 141] on span "Walls" at bounding box center [560, 141] width 57 height 9
type input "{"type":"productType","id":"23"}"
checkbox input "false"
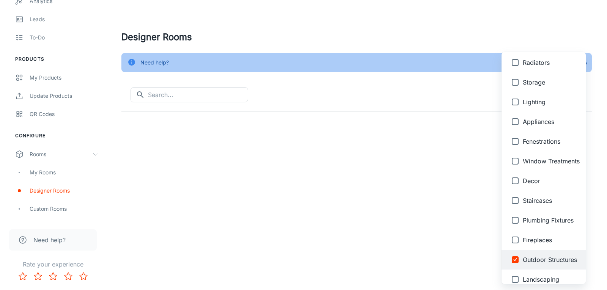
scroll to position [321, 0]
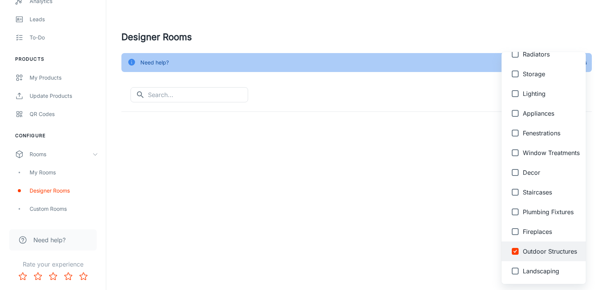
click at [526, 251] on span "Outdoor Structures" at bounding box center [551, 251] width 57 height 9
checkbox input "false"
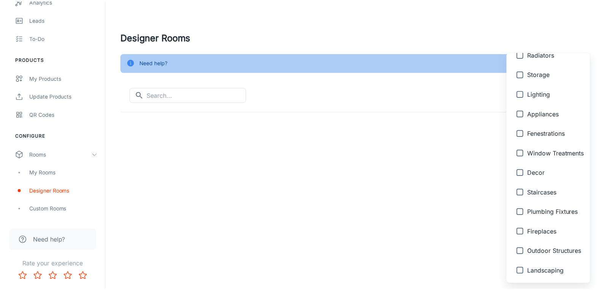
scroll to position [0, 0]
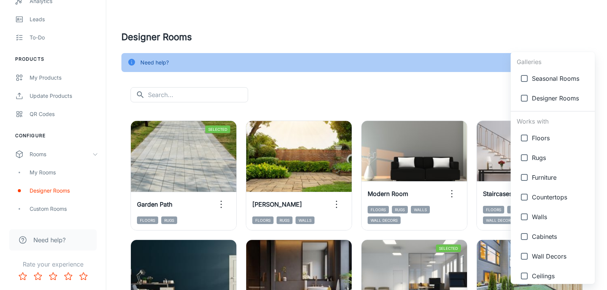
click at [419, 35] on div at bounding box center [303, 145] width 607 height 290
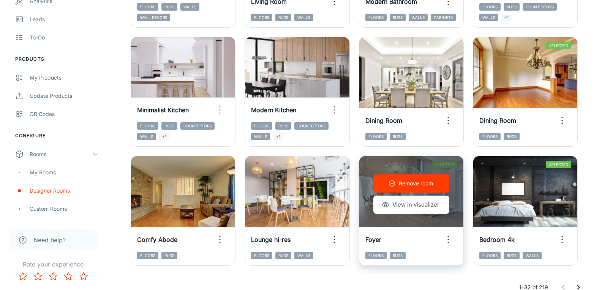
scroll to position [839, 0]
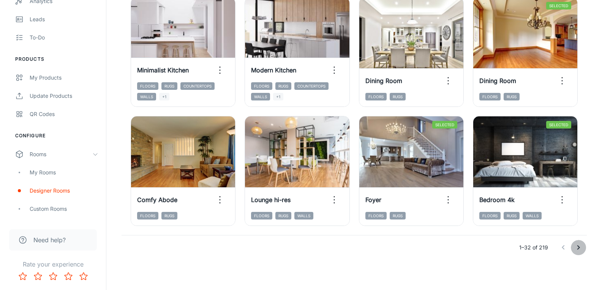
click at [580, 247] on icon "Go to next page" at bounding box center [578, 247] width 9 height 9
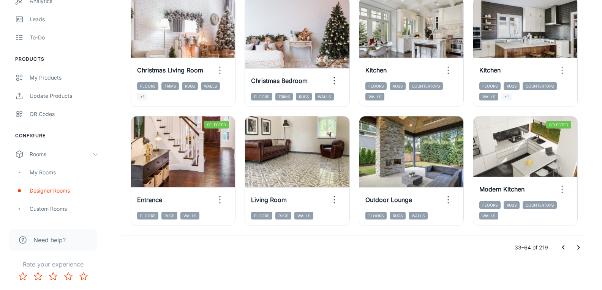
click at [580, 247] on icon "Go to next page" at bounding box center [578, 247] width 9 height 9
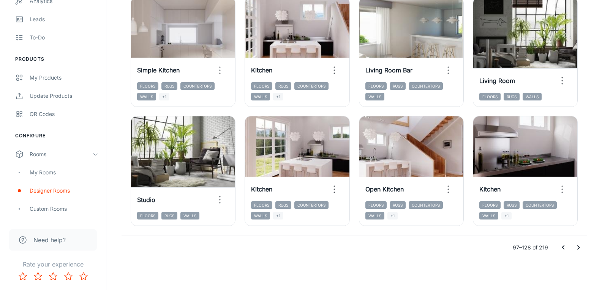
click at [580, 247] on icon "Go to next page" at bounding box center [578, 247] width 9 height 9
click at [580, 247] on div at bounding box center [570, 247] width 30 height 15
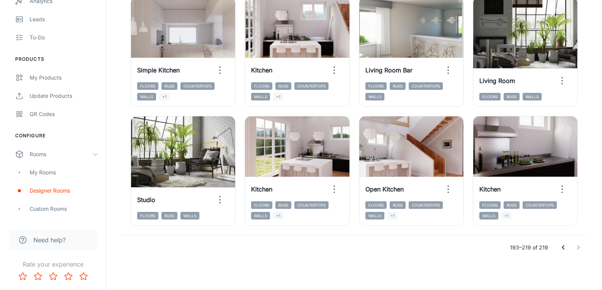
click at [580, 247] on div at bounding box center [570, 247] width 30 height 15
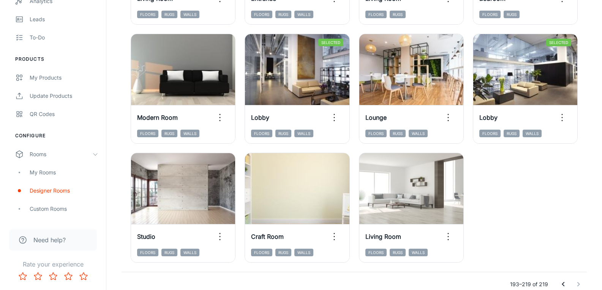
scroll to position [720, 0]
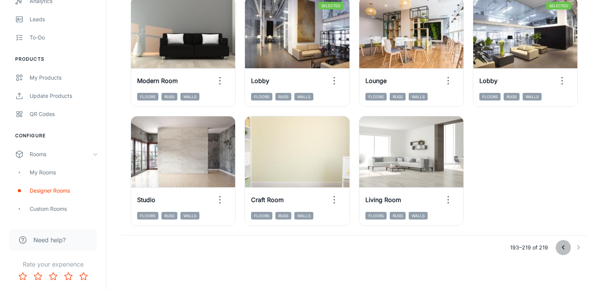
click at [561, 245] on icon "Go to previous page" at bounding box center [562, 247] width 9 height 9
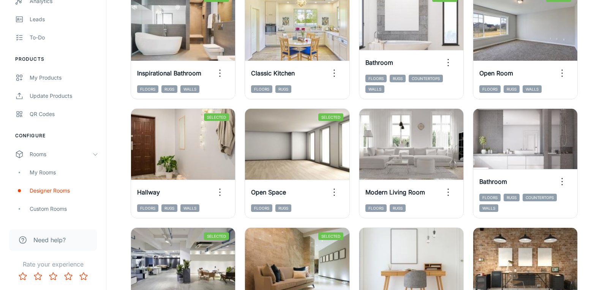
scroll to position [839, 0]
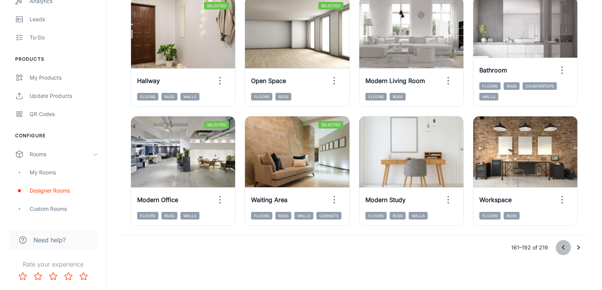
click at [561, 247] on icon "Go to previous page" at bounding box center [562, 247] width 9 height 9
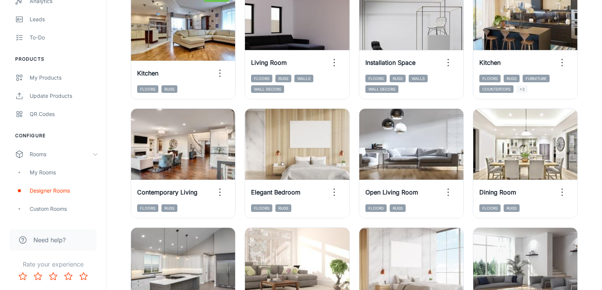
scroll to position [0, 0]
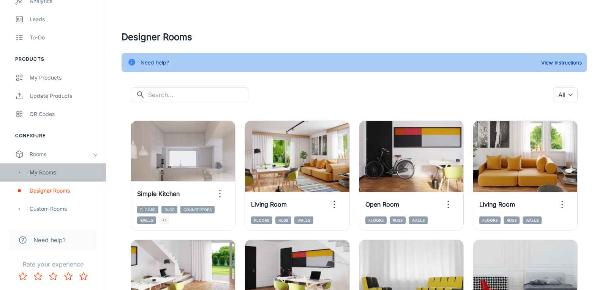
click at [38, 172] on div "My Rooms" at bounding box center [64, 173] width 69 height 8
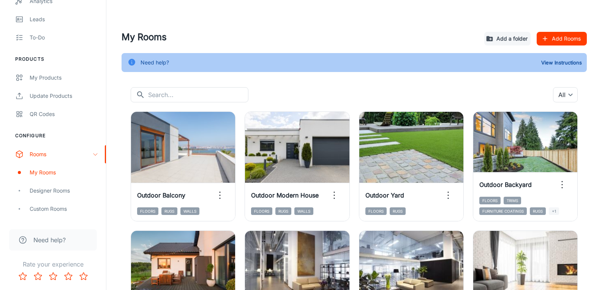
click at [252, 93] on div "​ ​ All ​" at bounding box center [354, 94] width 447 height 15
click at [240, 90] on div "​ ​ All ​" at bounding box center [354, 94] width 447 height 15
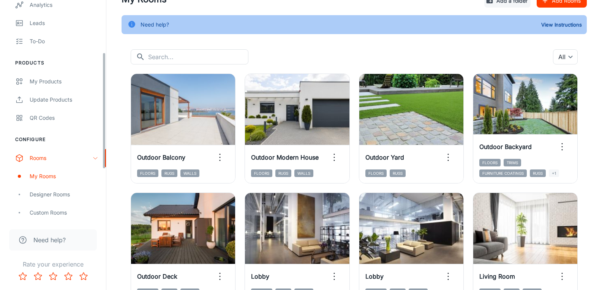
scroll to position [98, 0]
click at [102, 160] on div "[PERSON_NAME] Building Material Engagement Analytics Leads To-do Products My Pr…" at bounding box center [53, 110] width 106 height 221
drag, startPoint x: 601, startPoint y: 79, endPoint x: 606, endPoint y: 107, distance: 28.5
click at [602, 107] on html "[PERSON_NAME] Building Material Engagement Analytics Leads To-do Products My Pr…" at bounding box center [301, 107] width 602 height 290
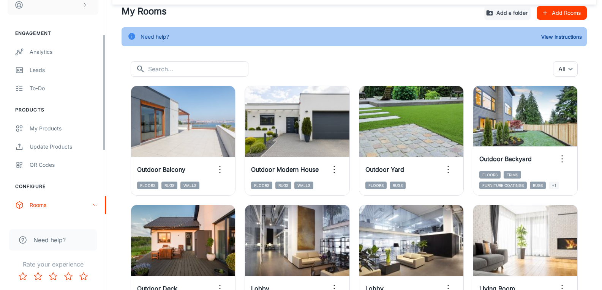
scroll to position [0, 0]
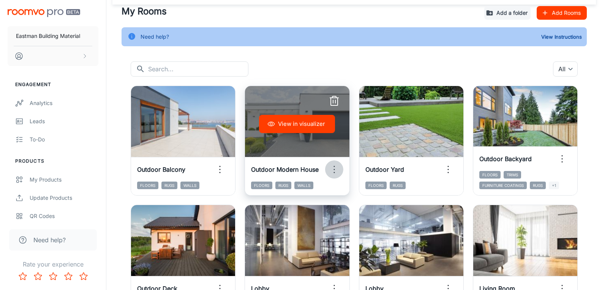
click at [334, 169] on icon "button" at bounding box center [334, 170] width 12 height 12
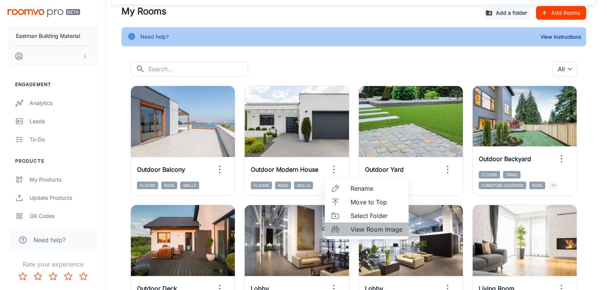
click at [378, 230] on span "View Room Image" at bounding box center [377, 229] width 52 height 9
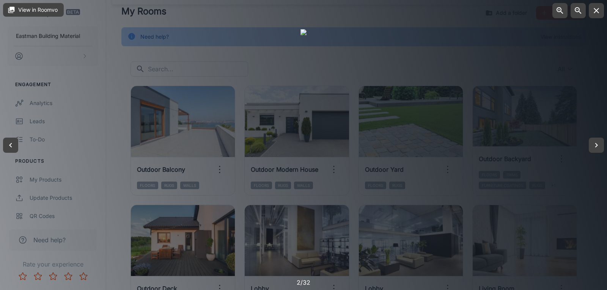
drag, startPoint x: 596, startPoint y: 11, endPoint x: 558, endPoint y: 49, distance: 53.4
click at [595, 11] on icon "button" at bounding box center [596, 10] width 9 height 9
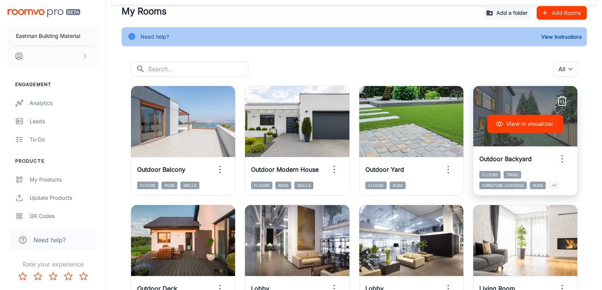
click at [560, 158] on icon "button" at bounding box center [562, 159] width 12 height 12
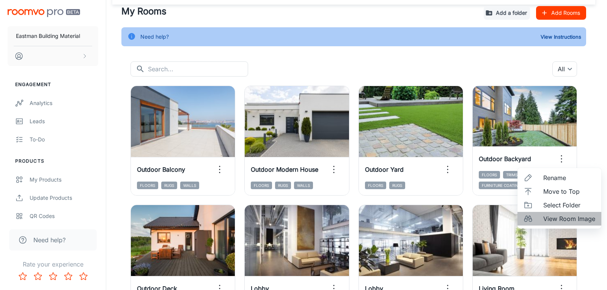
click at [553, 223] on span "View Room Image" at bounding box center [570, 218] width 52 height 9
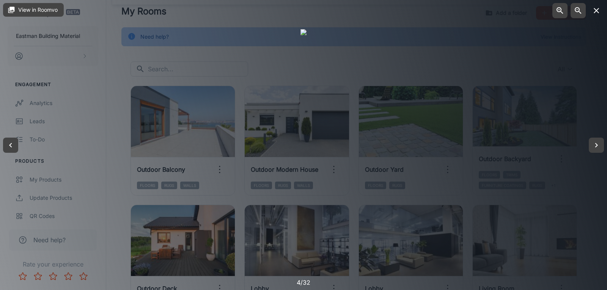
click at [595, 8] on icon "button" at bounding box center [596, 10] width 9 height 9
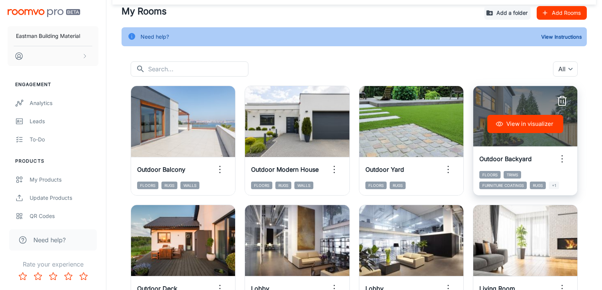
click at [561, 101] on line "button" at bounding box center [561, 101] width 0 height 3
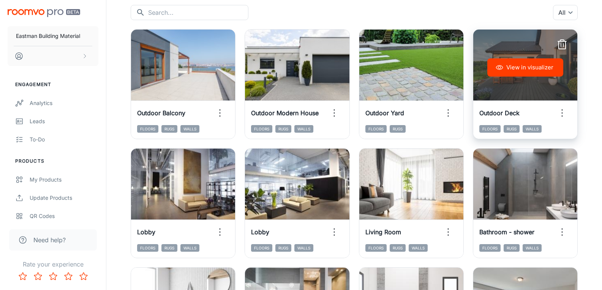
scroll to position [102, 0]
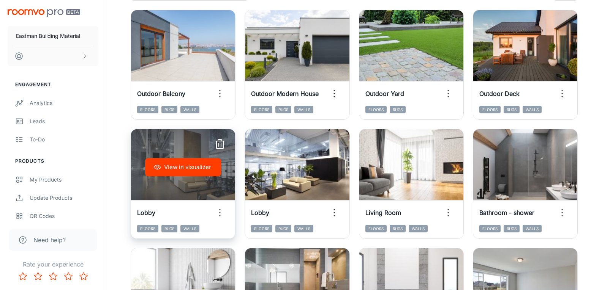
click at [221, 211] on icon "button" at bounding box center [220, 213] width 12 height 12
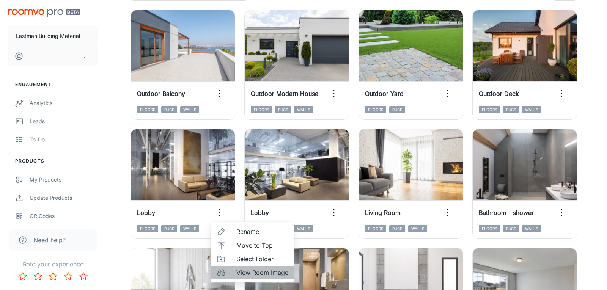
click at [262, 278] on li "View Room Image" at bounding box center [253, 273] width 84 height 14
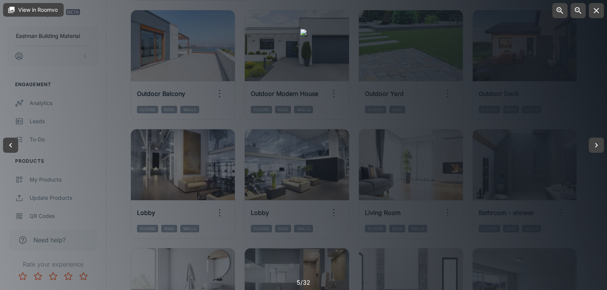
click at [307, 74] on div at bounding box center [304, 145] width 6 height 232
click at [600, 146] on icon "button" at bounding box center [596, 145] width 9 height 9
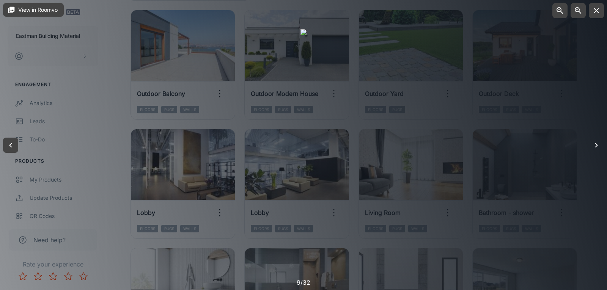
click at [600, 143] on icon "button" at bounding box center [596, 145] width 9 height 9
click at [598, 149] on icon "button" at bounding box center [596, 145] width 9 height 9
click at [599, 147] on icon "button" at bounding box center [596, 145] width 9 height 9
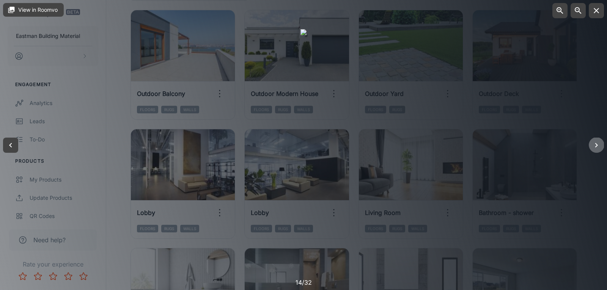
click at [600, 148] on icon "button" at bounding box center [596, 145] width 9 height 9
click at [601, 148] on icon "button" at bounding box center [596, 145] width 9 height 9
click at [592, 14] on button "button" at bounding box center [596, 10] width 15 height 15
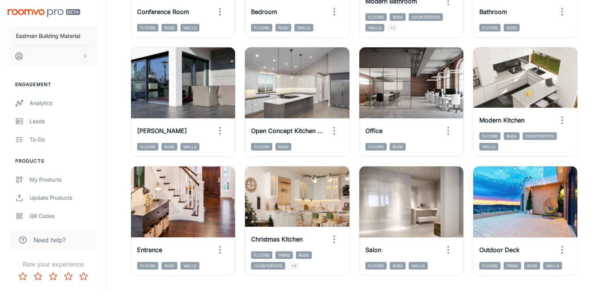
scroll to position [802, 0]
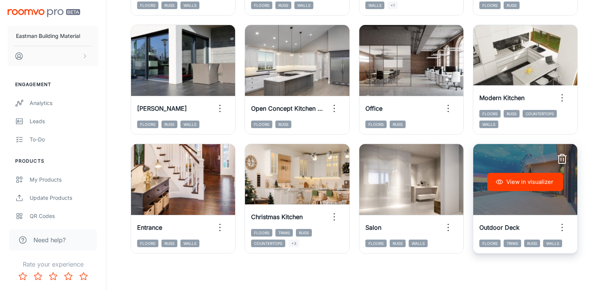
click at [559, 237] on div "Outdoor Deck" at bounding box center [525, 228] width 104 height 24
click at [561, 226] on icon "button" at bounding box center [562, 228] width 12 height 12
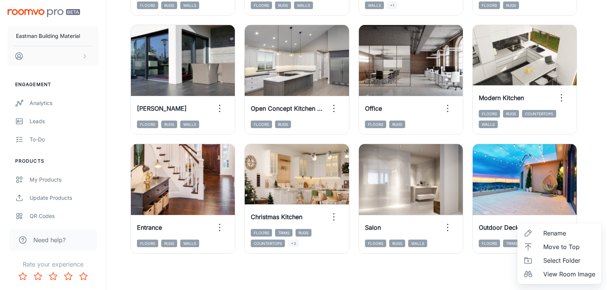
click at [552, 274] on span "View Room Image" at bounding box center [570, 274] width 52 height 9
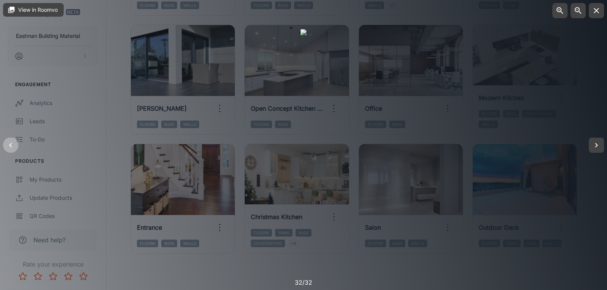
click at [9, 141] on icon "button" at bounding box center [10, 145] width 9 height 9
click at [9, 142] on icon "button" at bounding box center [10, 145] width 9 height 9
click at [8, 145] on icon "button" at bounding box center [10, 145] width 9 height 9
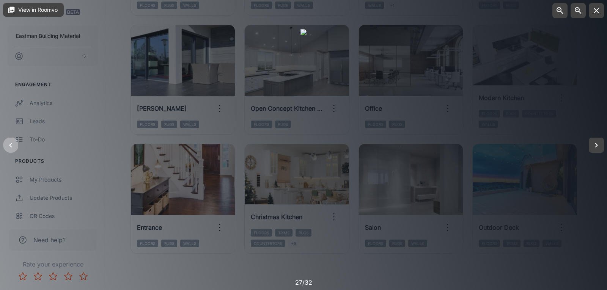
click at [8, 145] on icon "button" at bounding box center [10, 145] width 9 height 9
click at [599, 10] on icon "button" at bounding box center [596, 10] width 9 height 9
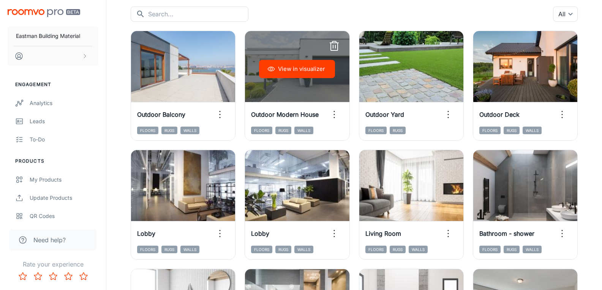
scroll to position [0, 0]
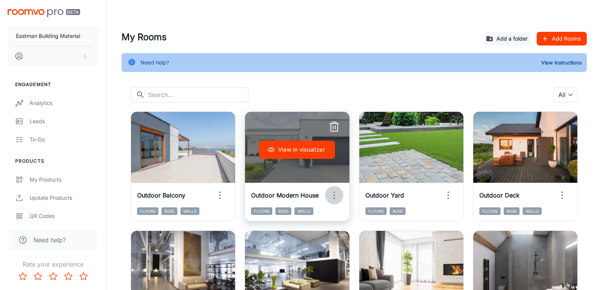
click at [334, 196] on circle "button" at bounding box center [333, 195] width 1 height 1
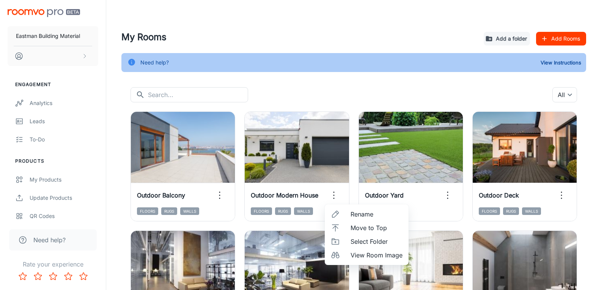
click at [591, 102] on div at bounding box center [303, 145] width 607 height 290
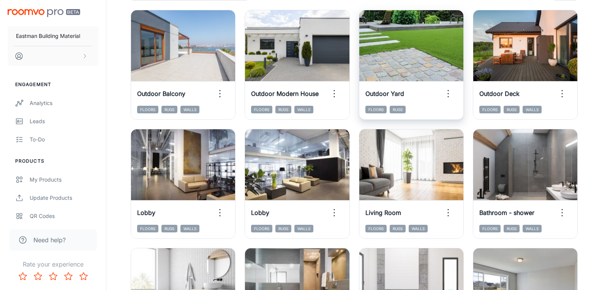
scroll to position [43, 0]
